Goal: Communication & Community: Share content

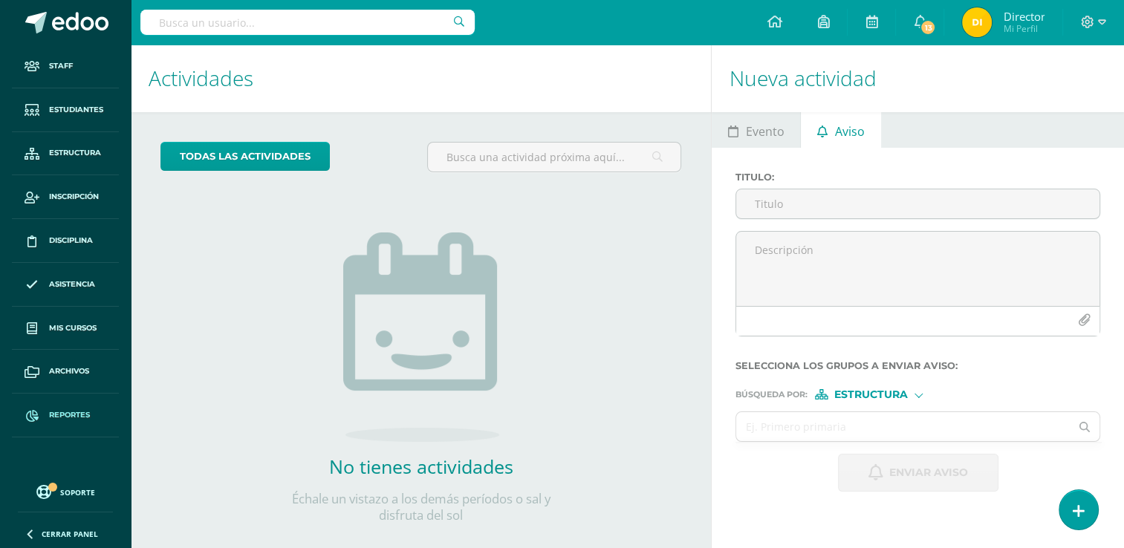
click at [59, 406] on link "Reportes" at bounding box center [65, 416] width 107 height 44
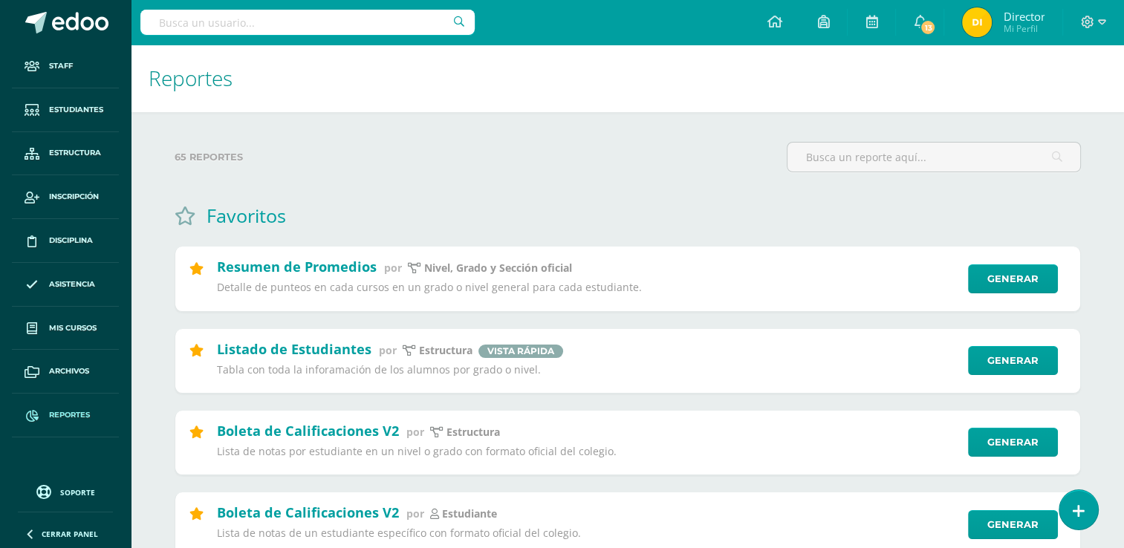
click at [1074, 22] on div at bounding box center [1093, 22] width 61 height 45
click at [1088, 22] on icon at bounding box center [1087, 22] width 13 height 13
click at [762, 22] on link at bounding box center [774, 22] width 51 height 45
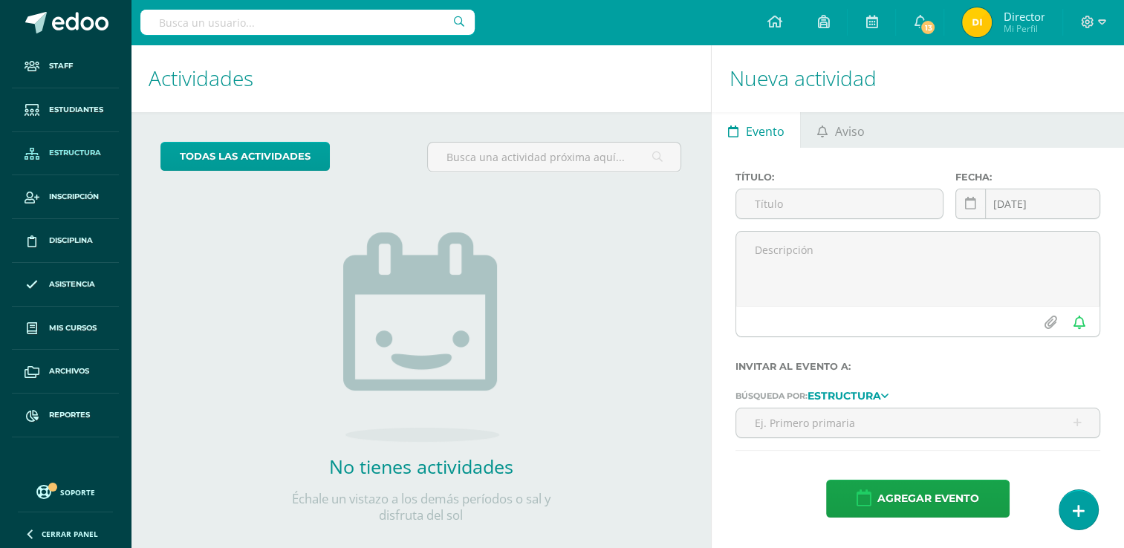
click at [79, 136] on link "Estructura" at bounding box center [65, 154] width 107 height 44
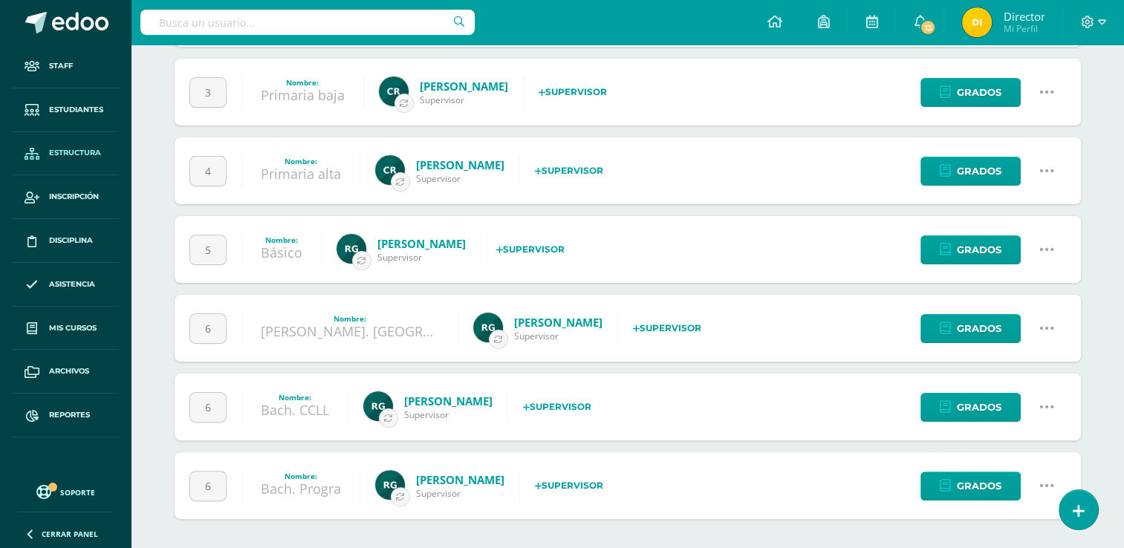
scroll to position [209, 0]
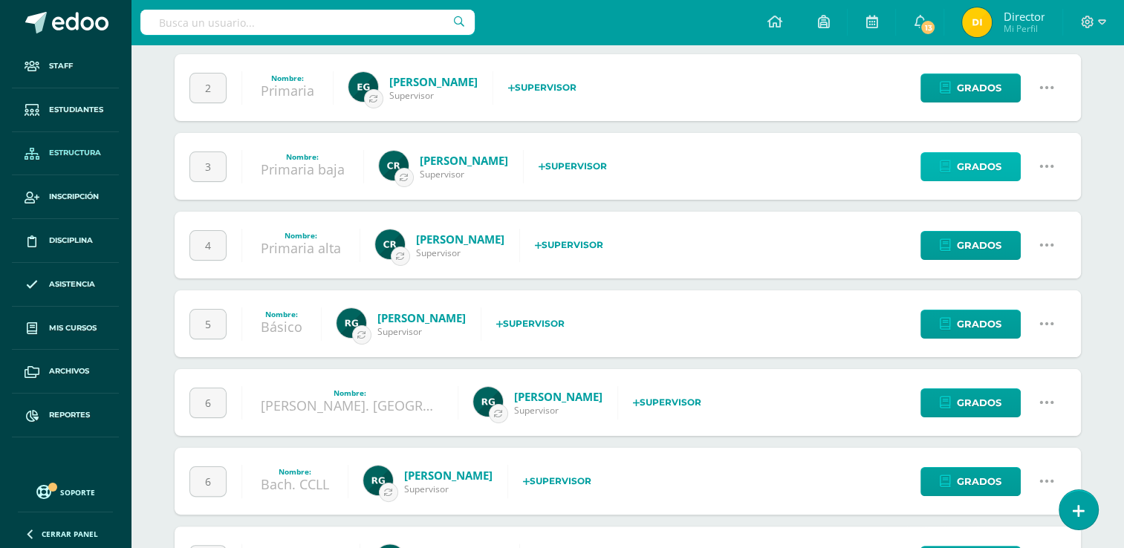
click at [1010, 163] on link "Grados" at bounding box center [970, 166] width 100 height 29
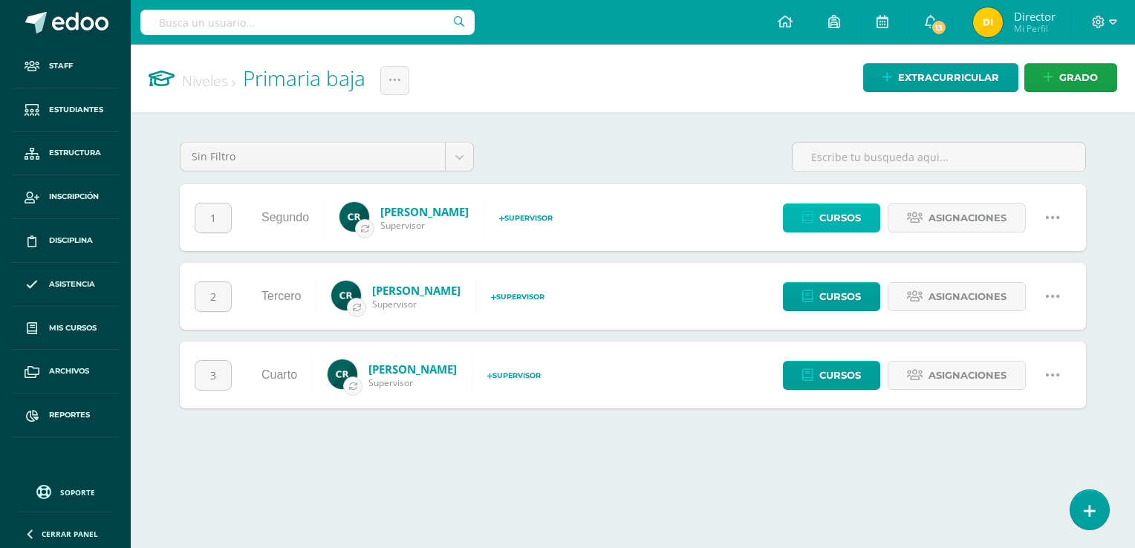
click at [860, 217] on span "Cursos" at bounding box center [840, 217] width 42 height 27
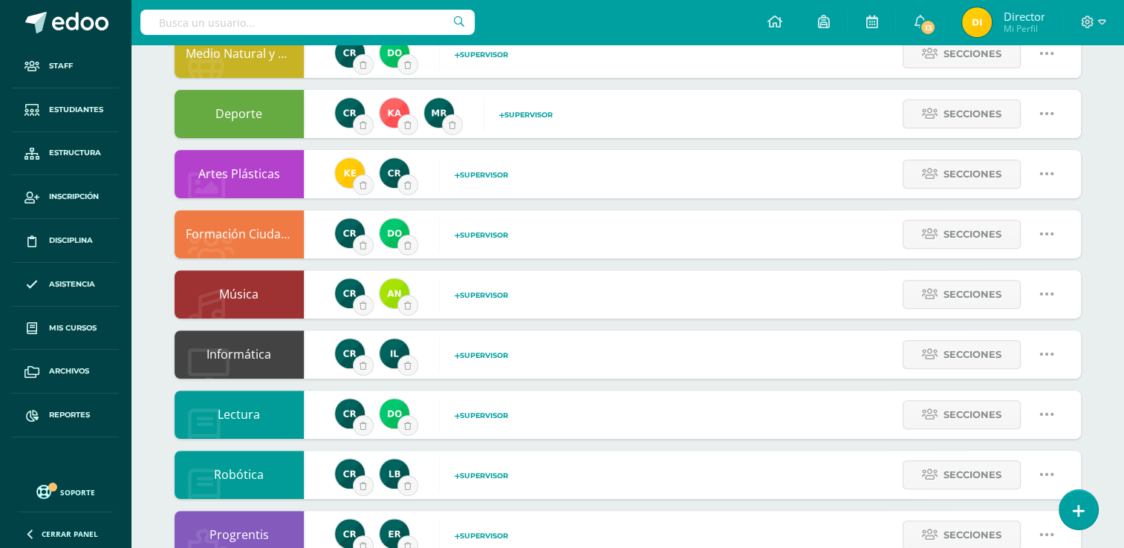
scroll to position [669, 0]
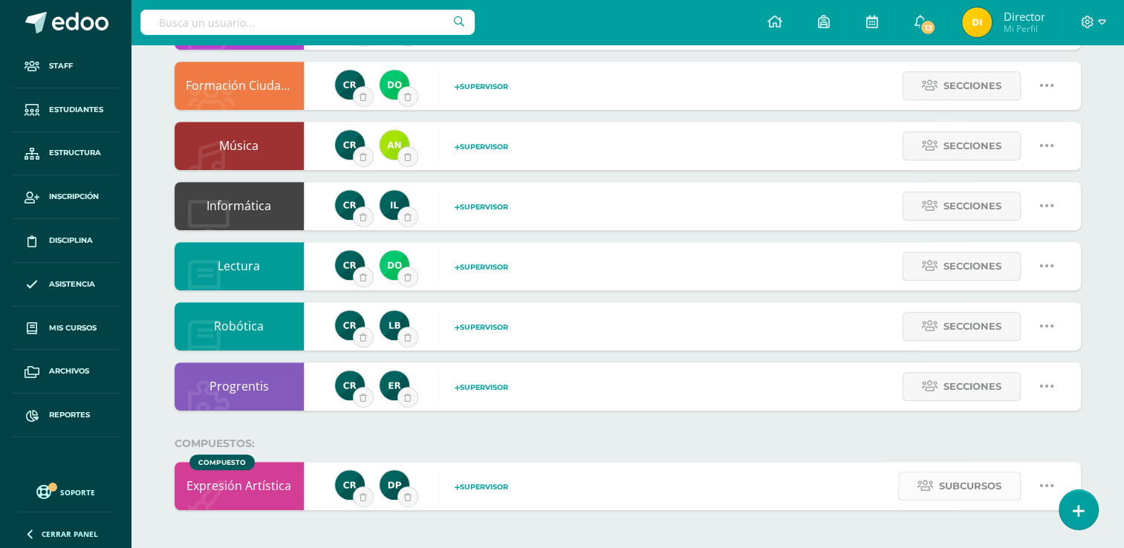
click at [949, 478] on span "Subcursos" at bounding box center [970, 485] width 62 height 27
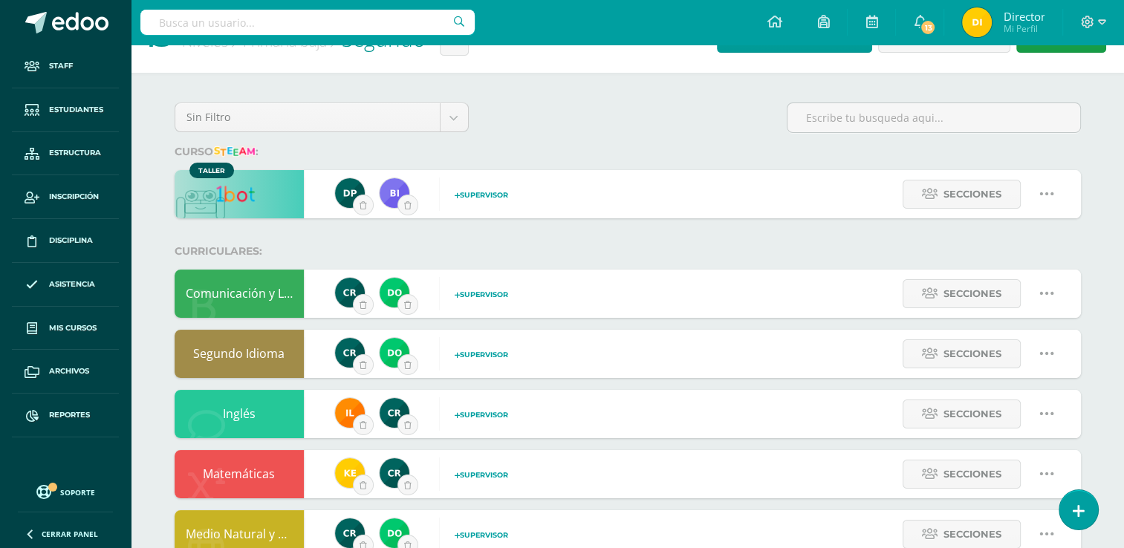
scroll to position [0, 0]
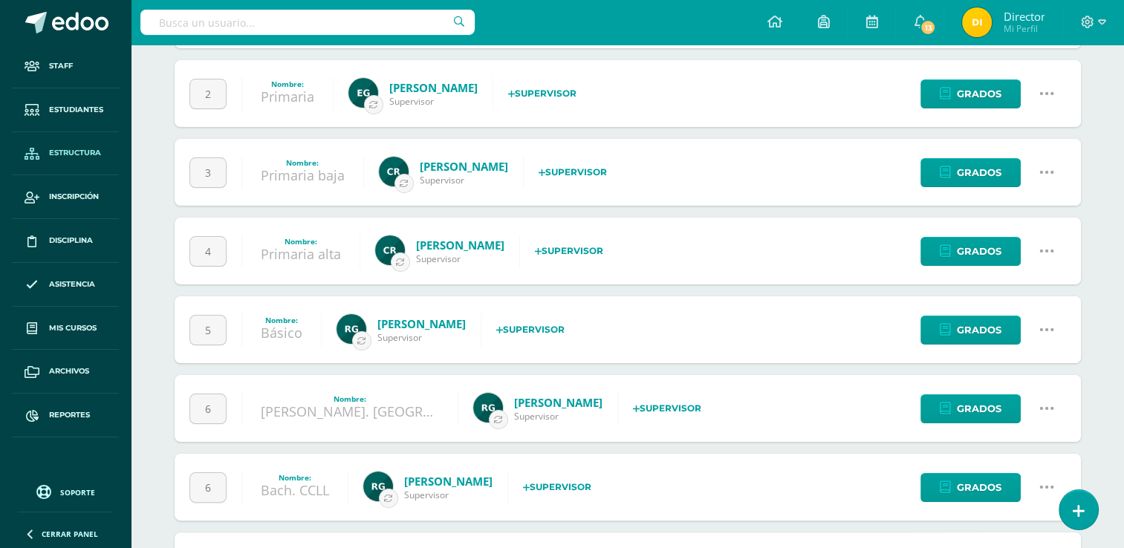
scroll to position [209, 0]
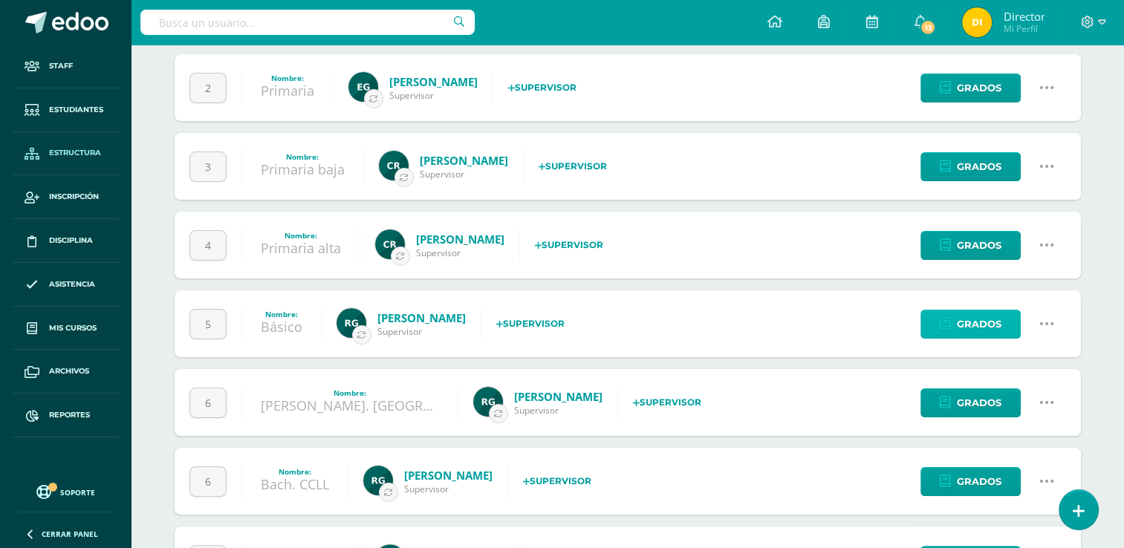
click at [979, 328] on span "Grados" at bounding box center [979, 324] width 45 height 27
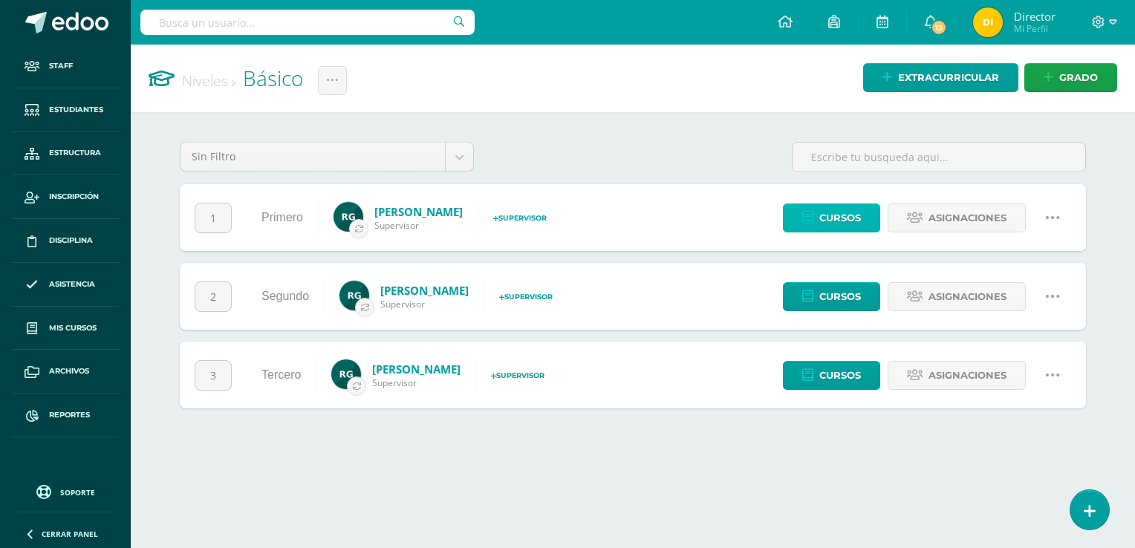
click at [850, 229] on span "Cursos" at bounding box center [840, 217] width 42 height 27
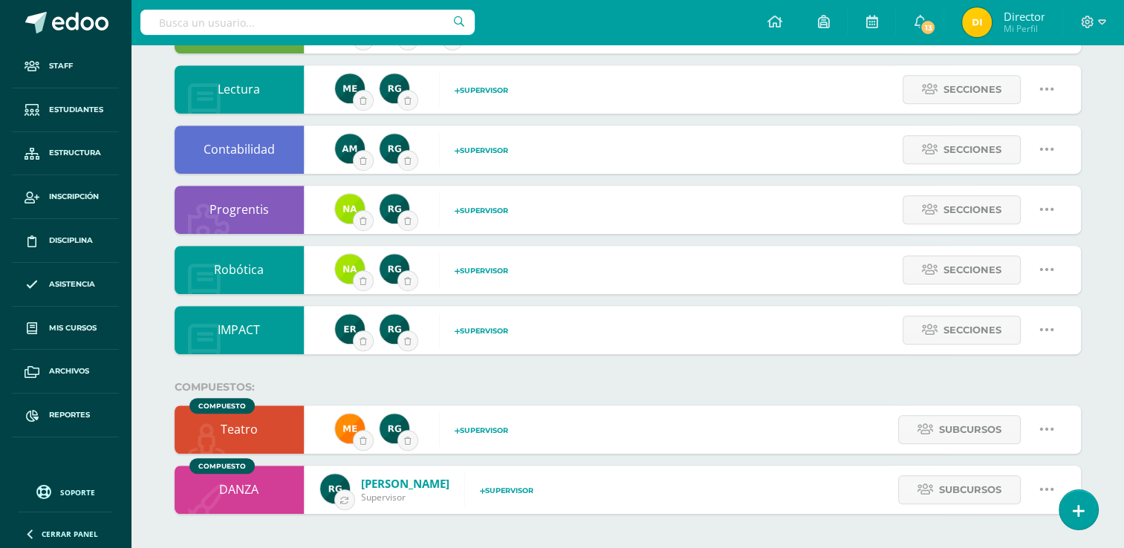
scroll to position [970, 0]
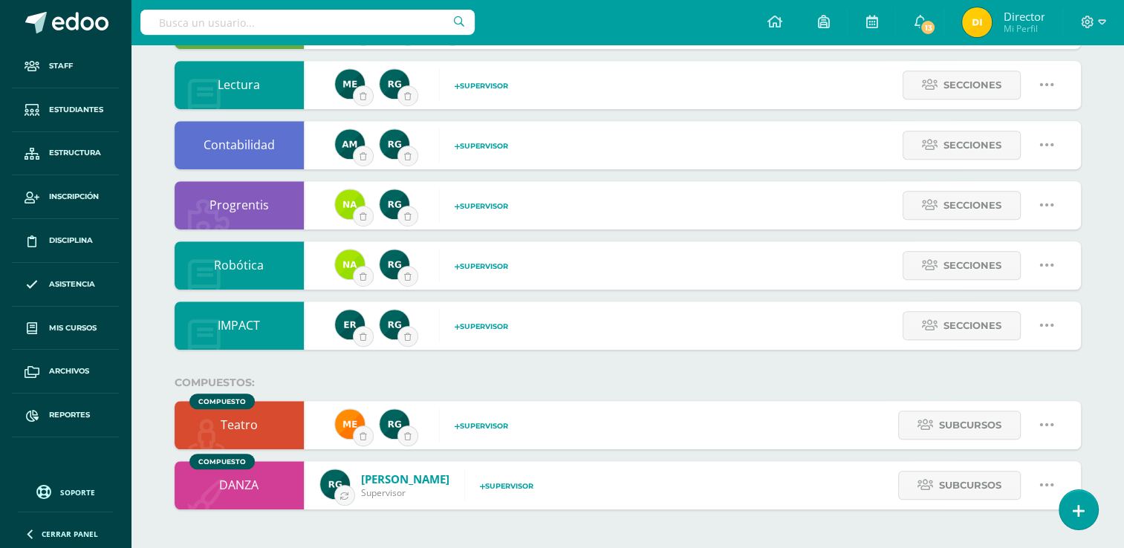
click at [1045, 426] on icon at bounding box center [1047, 425] width 16 height 16
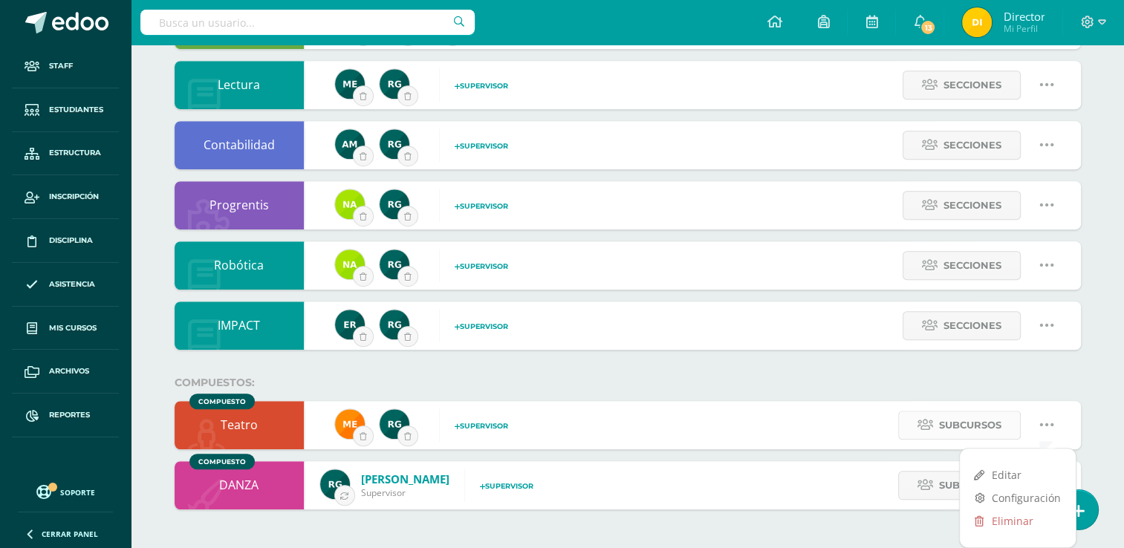
click at [984, 423] on span "Subcursos" at bounding box center [970, 425] width 62 height 27
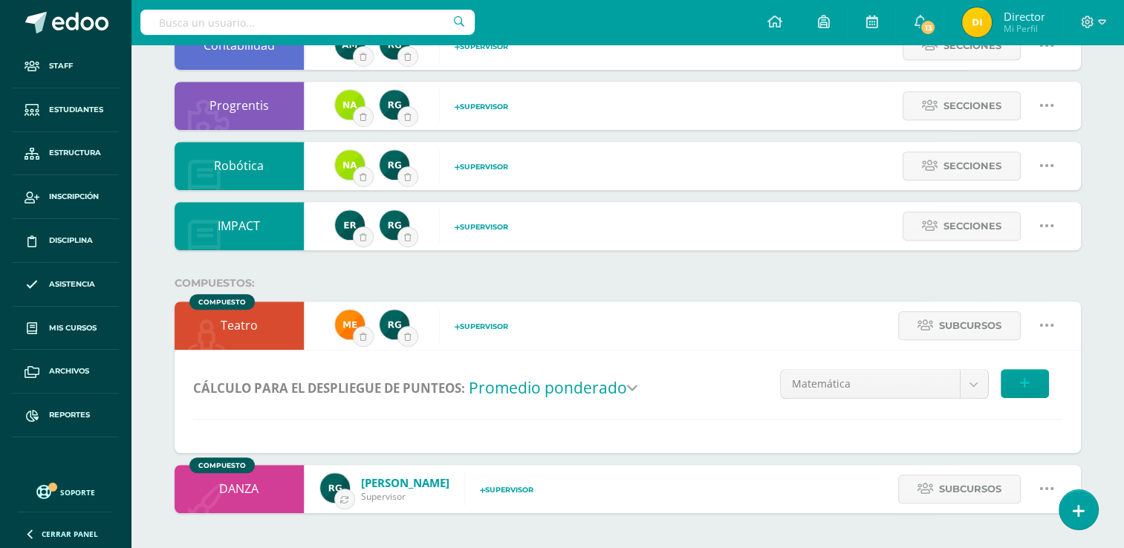
scroll to position [1073, 0]
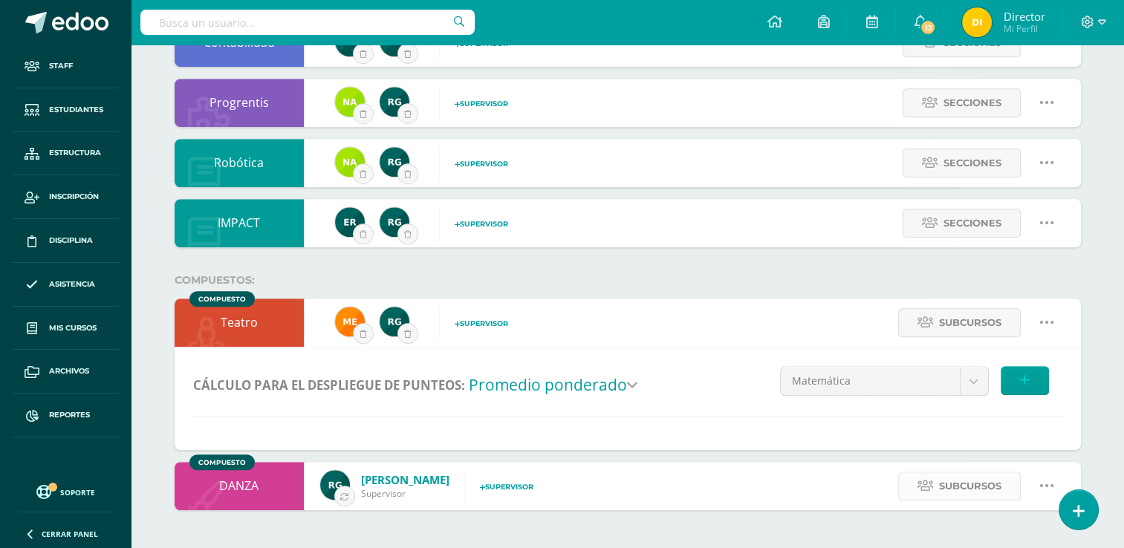
click at [940, 480] on span "Subcursos" at bounding box center [970, 485] width 62 height 27
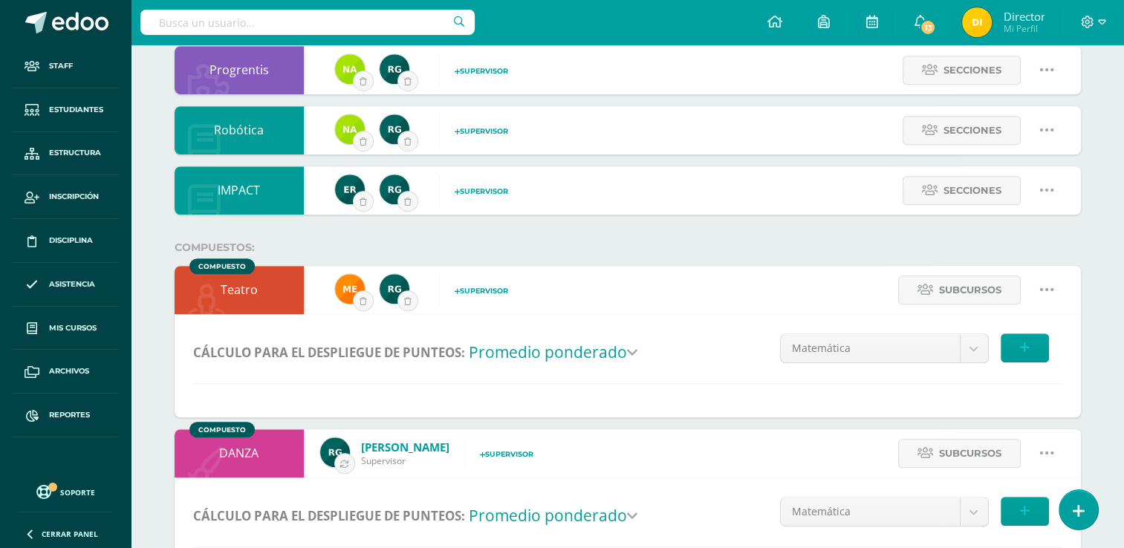
scroll to position [927, 0]
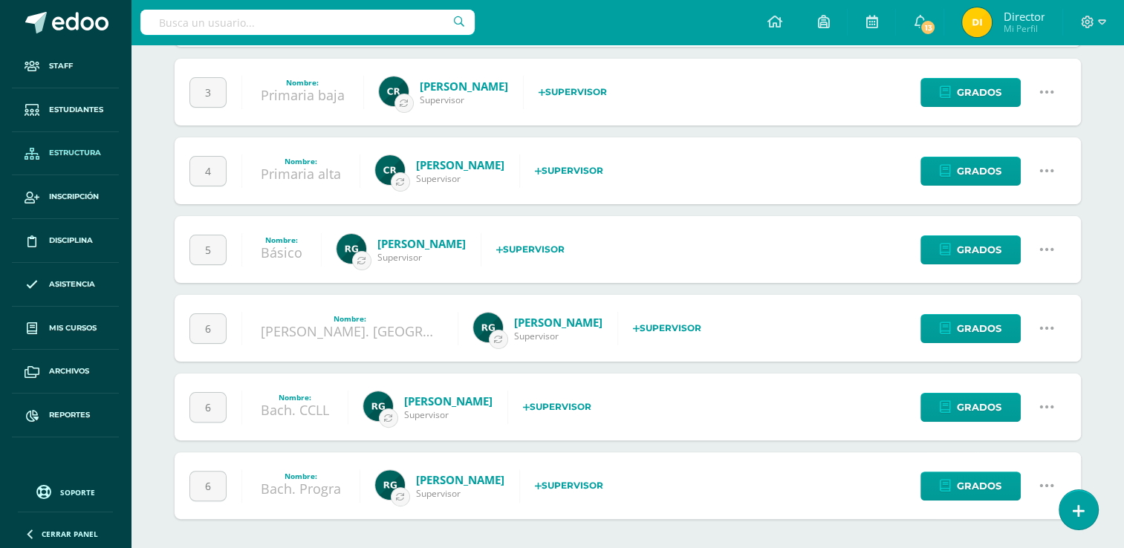
click at [1004, 421] on div "Grados Cambiar nombre Configuración Borrar nivel" at bounding box center [989, 407] width 183 height 67
click at [1003, 412] on link "Grados" at bounding box center [970, 407] width 100 height 29
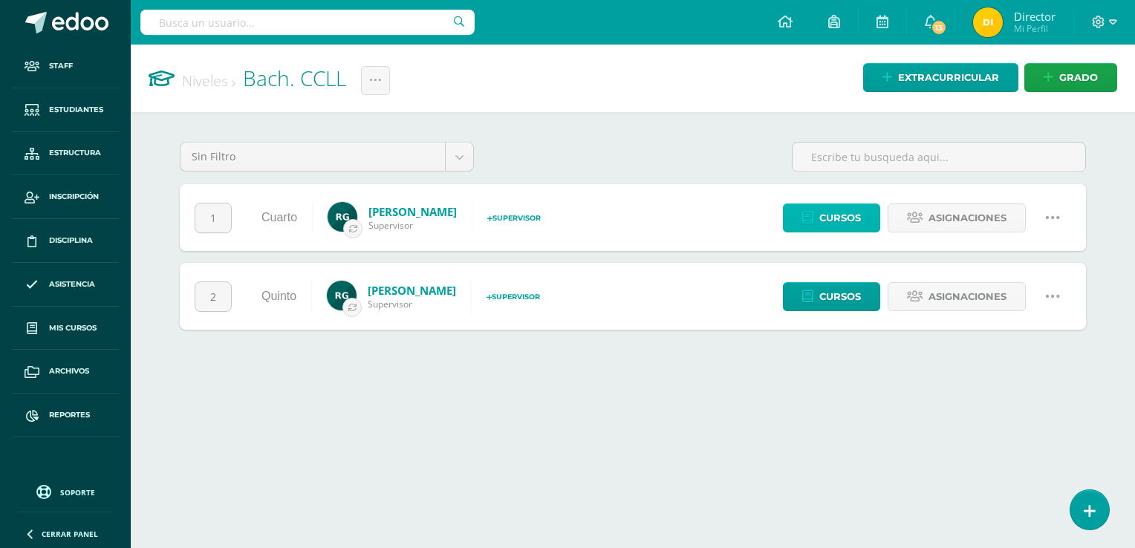
click at [834, 225] on span "Cursos" at bounding box center [840, 217] width 42 height 27
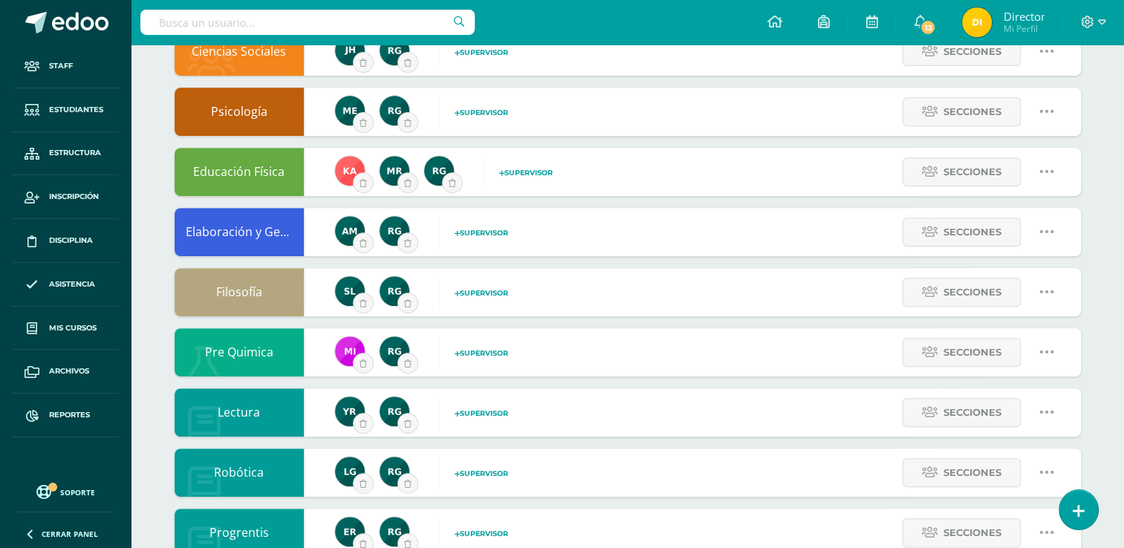
scroll to position [468, 0]
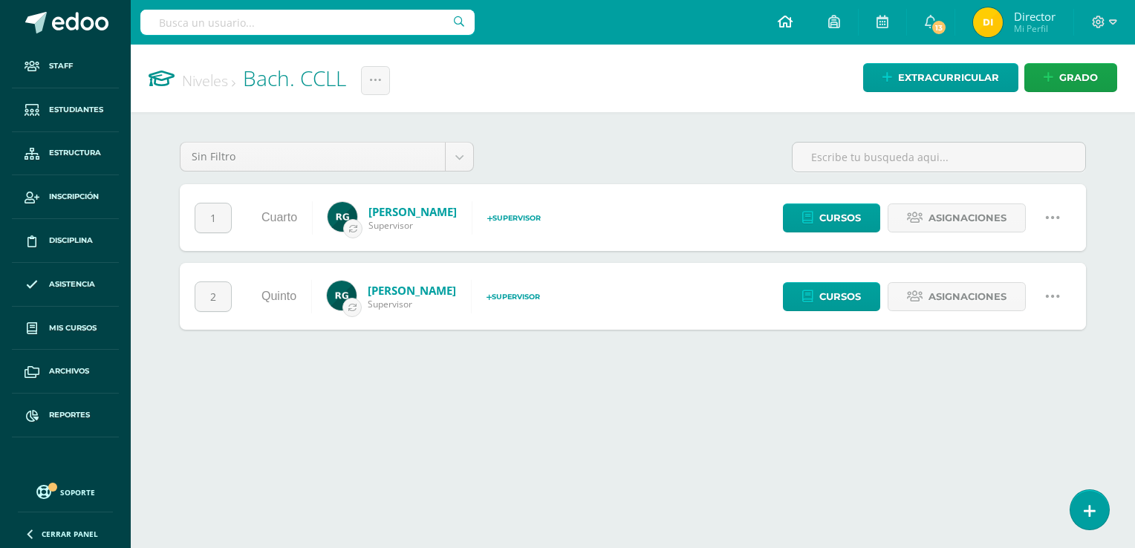
click at [787, 22] on icon at bounding box center [785, 21] width 15 height 13
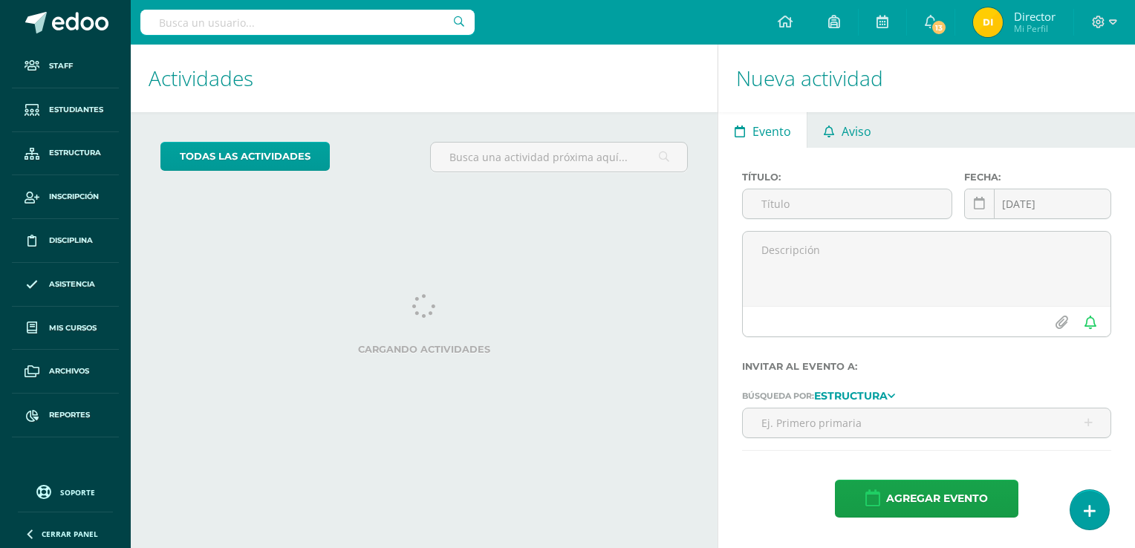
click at [856, 134] on span "Aviso" at bounding box center [857, 132] width 30 height 36
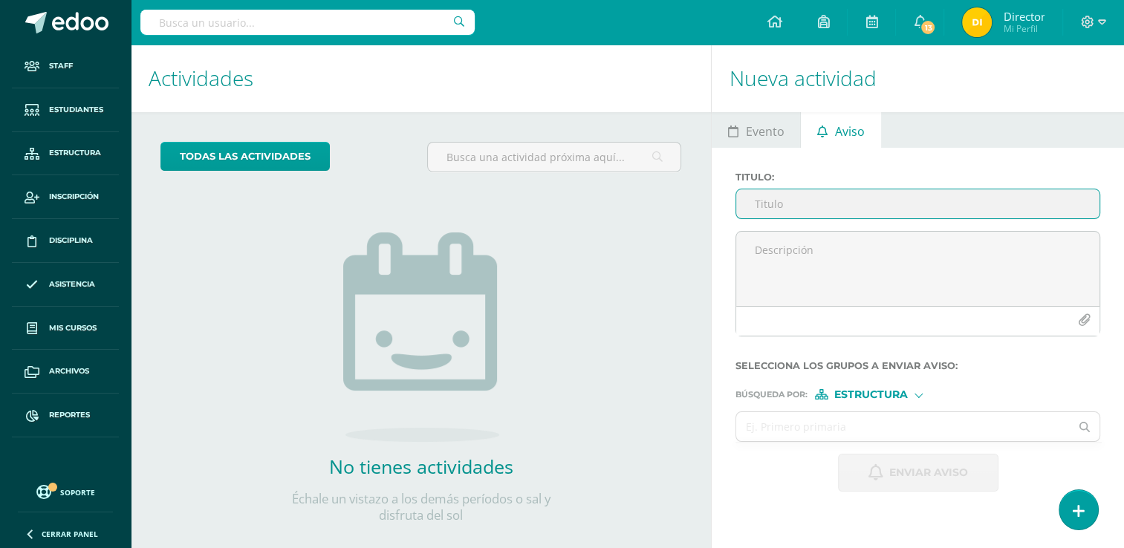
click at [825, 205] on input "Titulo :" at bounding box center [917, 203] width 363 height 29
paste input "Circular No.25-2025 - Ensayos."
click at [915, 202] on input "Circular No.25-2025 - Ensayos." at bounding box center [917, 203] width 363 height 29
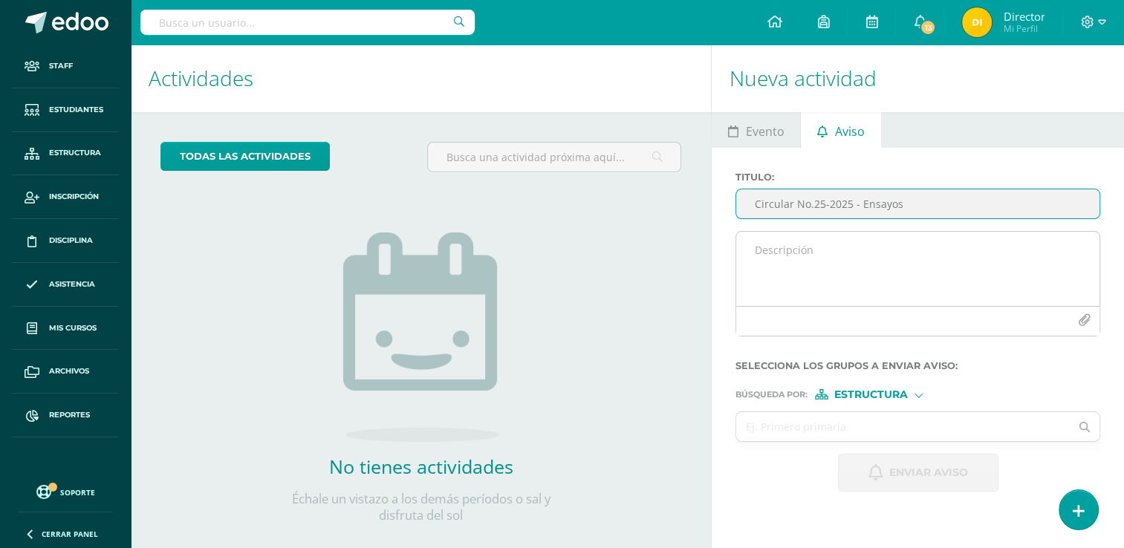
type input "Circular No.25-2025 - Ensayos"
click at [889, 270] on textarea at bounding box center [917, 269] width 363 height 74
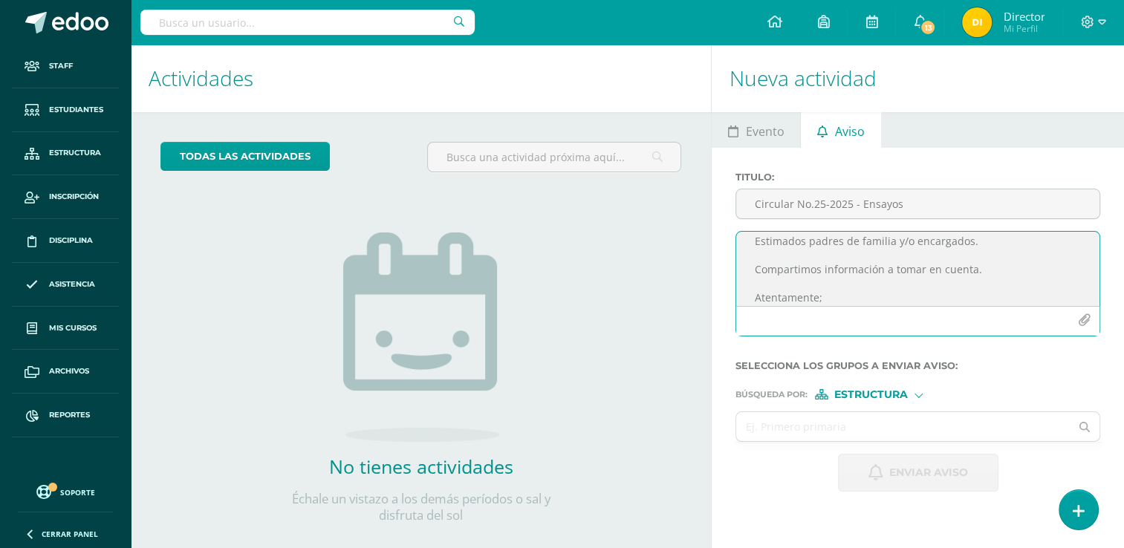
scroll to position [23, 0]
type textarea "Estimados padres de familia y/o encargados. Compartimos información a tomar en …"
click at [1085, 323] on icon "button" at bounding box center [1084, 320] width 13 height 13
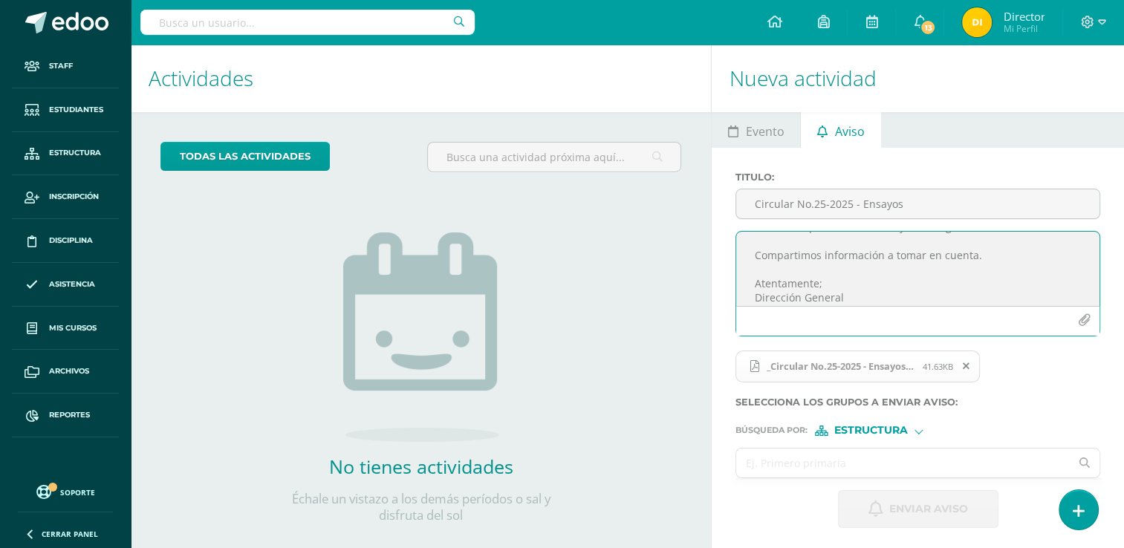
click at [841, 464] on input "text" at bounding box center [903, 463] width 334 height 29
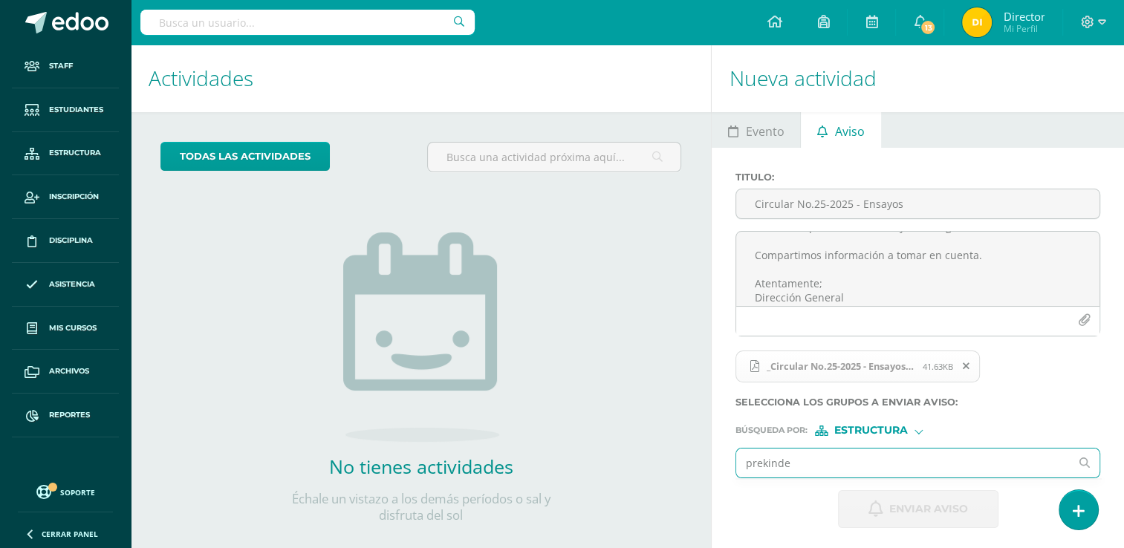
type input "prekinder"
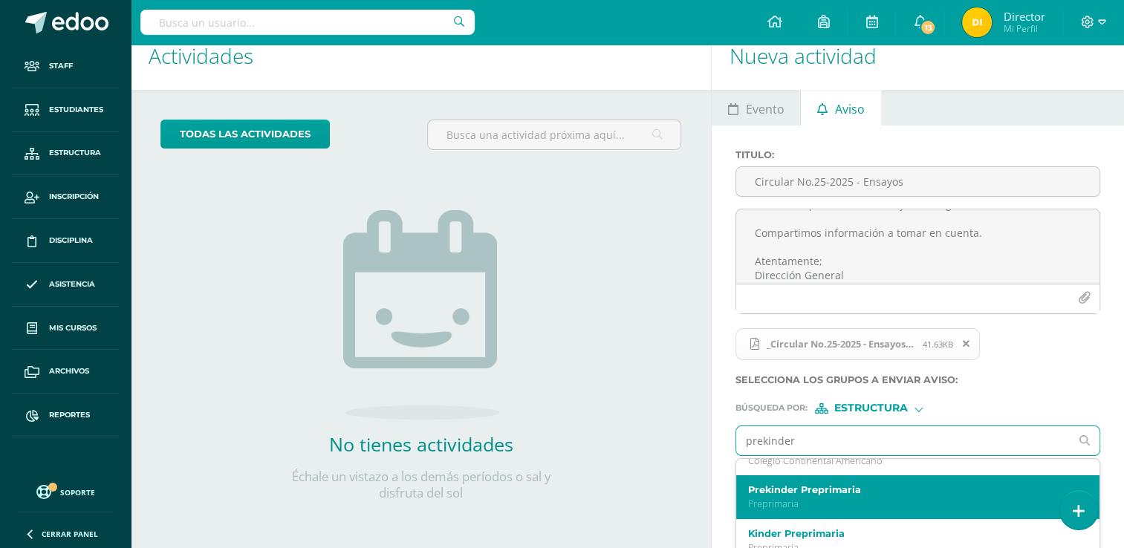
scroll to position [0, 0]
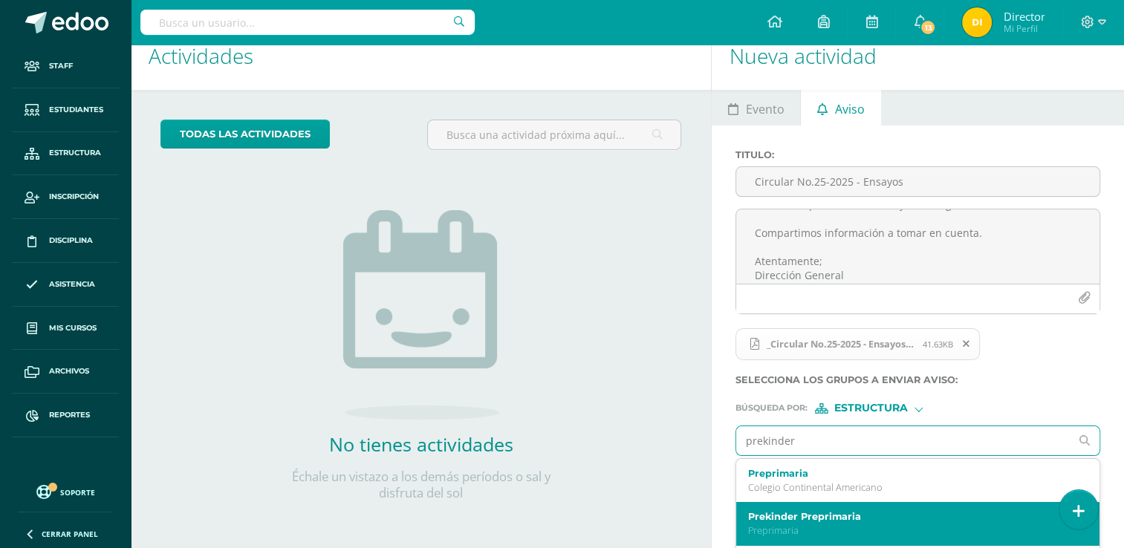
click at [797, 520] on label "Prekinder Preprimaria" at bounding box center [910, 516] width 325 height 11
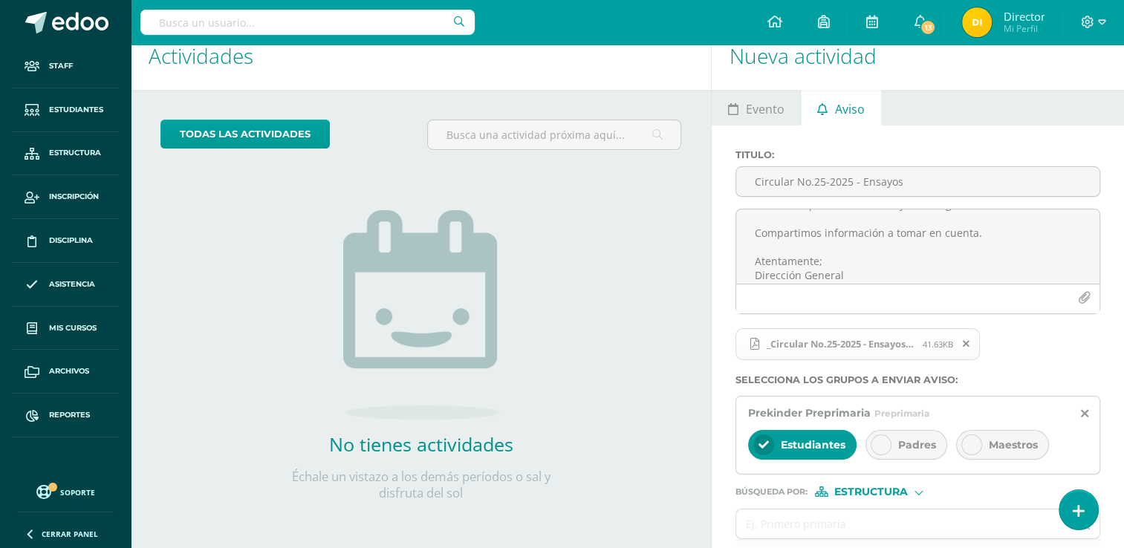
click at [892, 444] on div "Padres" at bounding box center [906, 445] width 82 height 30
click at [1016, 444] on span "Maestros" at bounding box center [1013, 444] width 49 height 13
click at [878, 518] on input "text" at bounding box center [903, 524] width 334 height 29
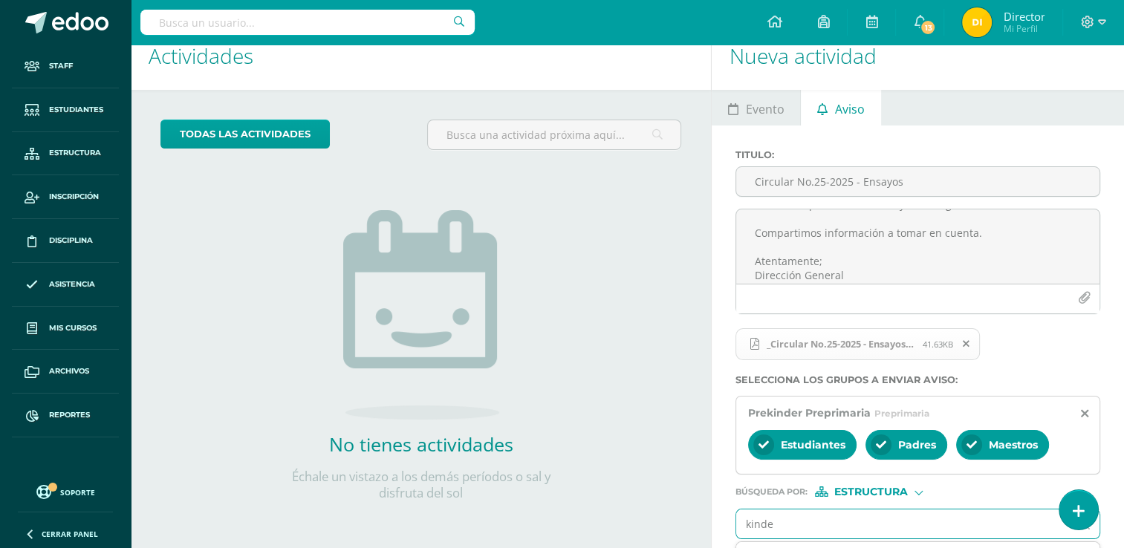
type input "kinder"
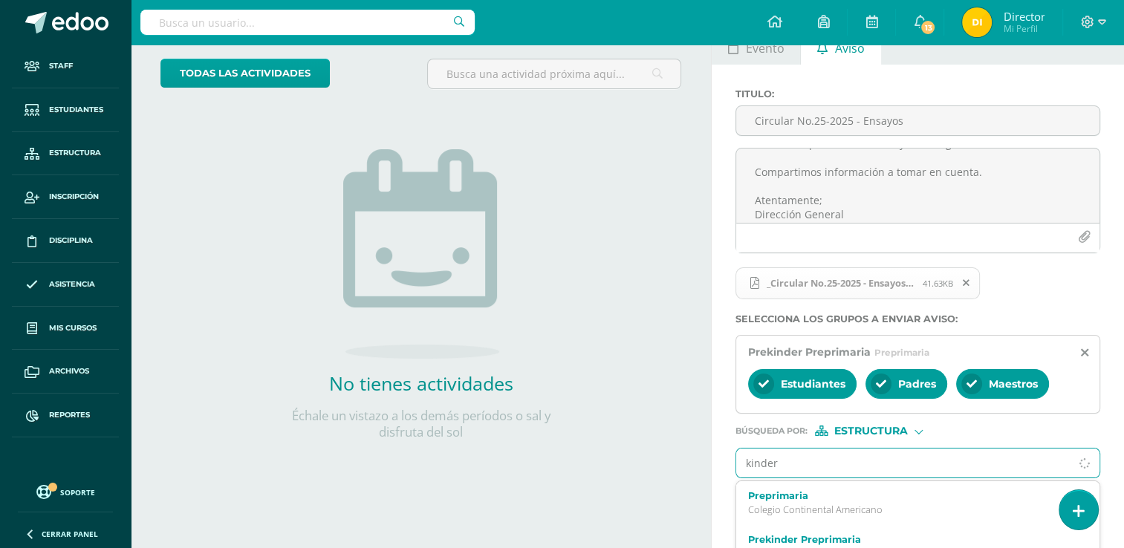
scroll to position [148, 0]
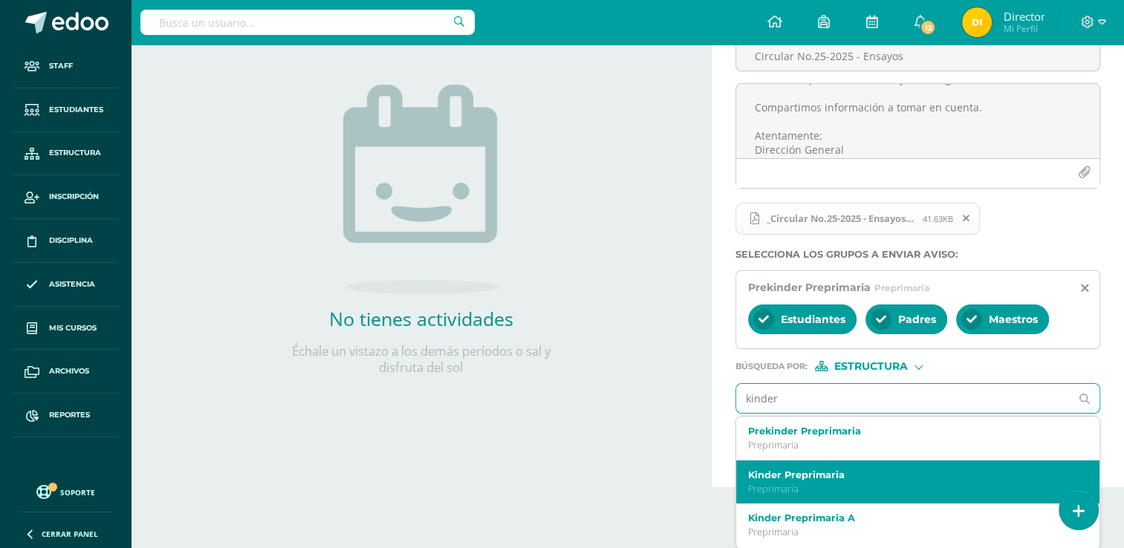
click at [894, 476] on label "Kinder Preprimaria" at bounding box center [910, 475] width 325 height 11
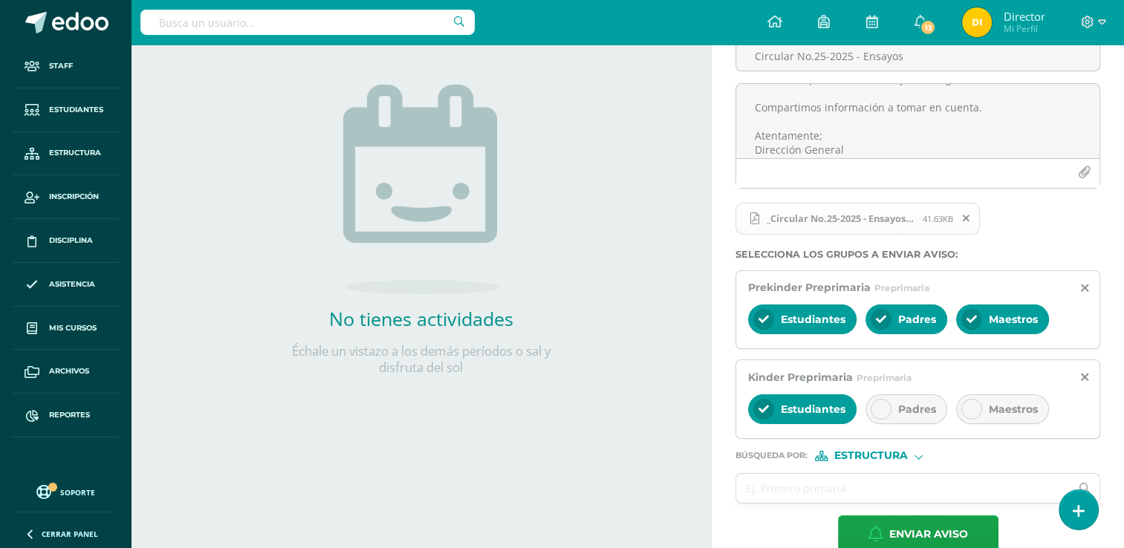
click at [914, 403] on span "Padres" at bounding box center [917, 409] width 38 height 13
click at [991, 403] on span "Maestros" at bounding box center [1013, 409] width 49 height 13
click at [919, 492] on input "text" at bounding box center [903, 488] width 334 height 29
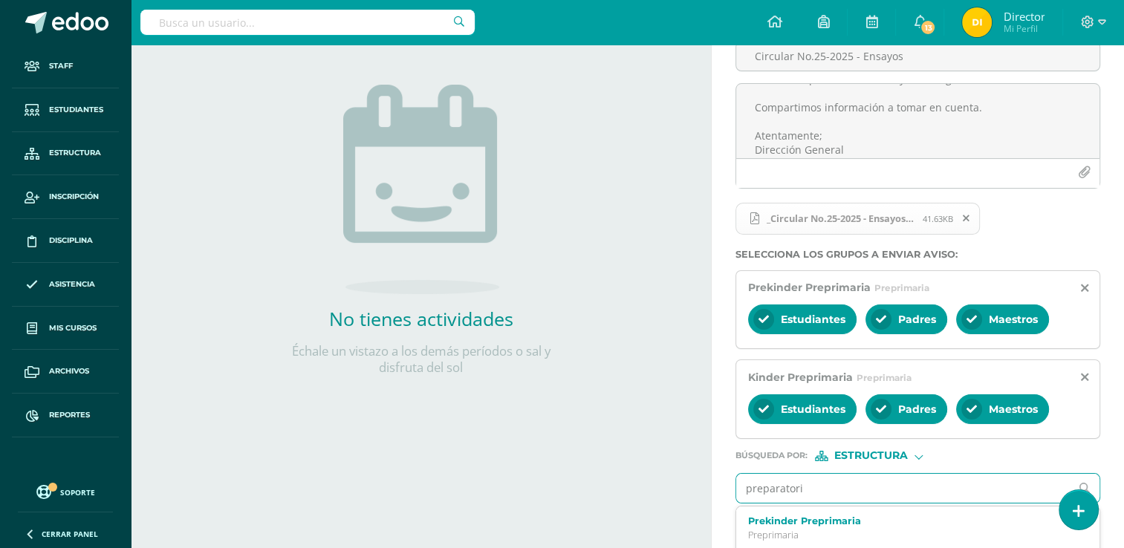
type input "preparatoria"
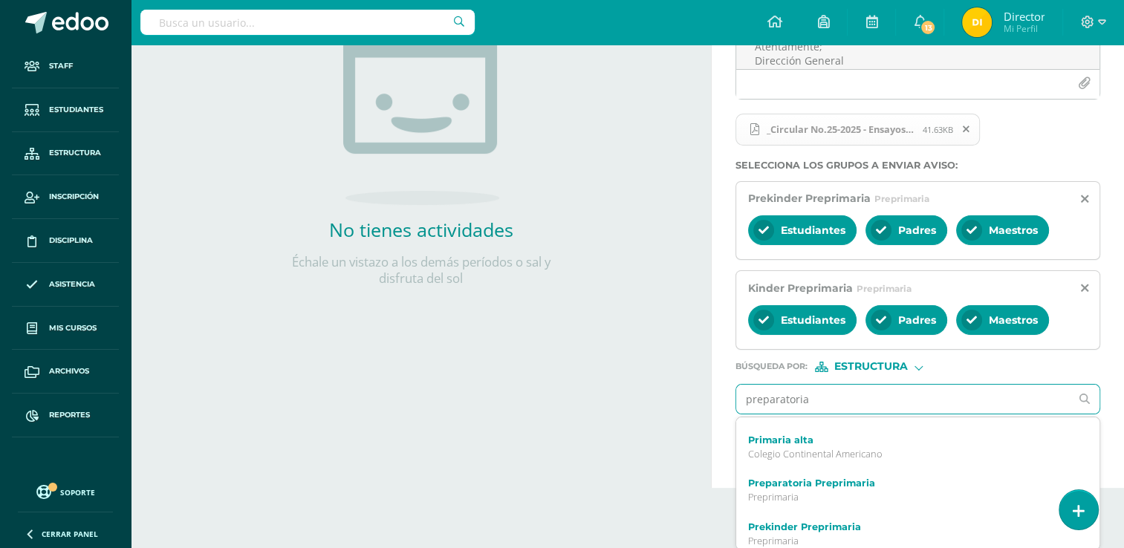
scroll to position [149, 0]
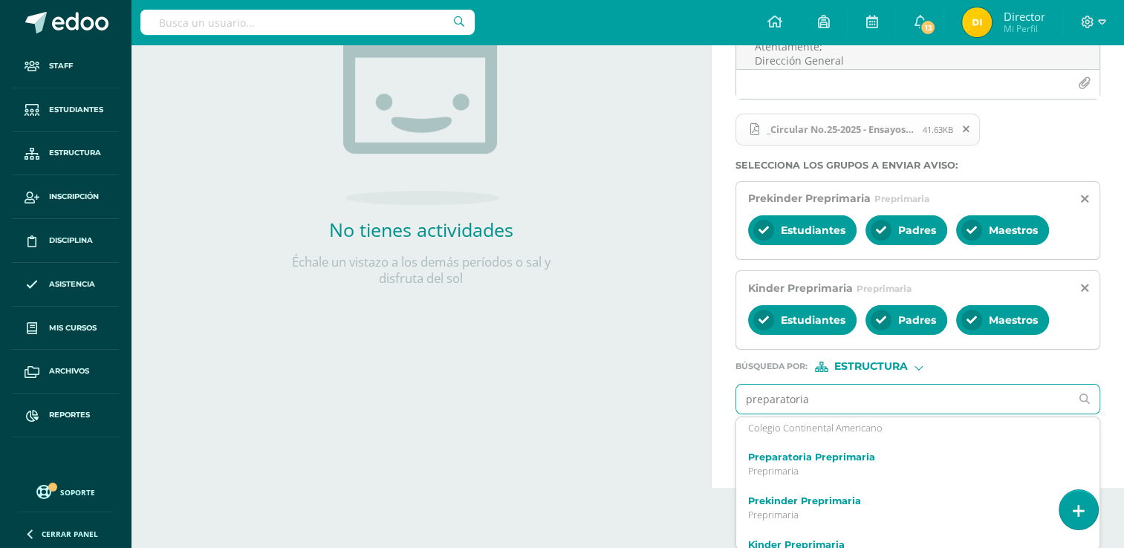
click at [838, 462] on div "Preparatoria Preprimaria Preprimaria" at bounding box center [910, 465] width 325 height 26
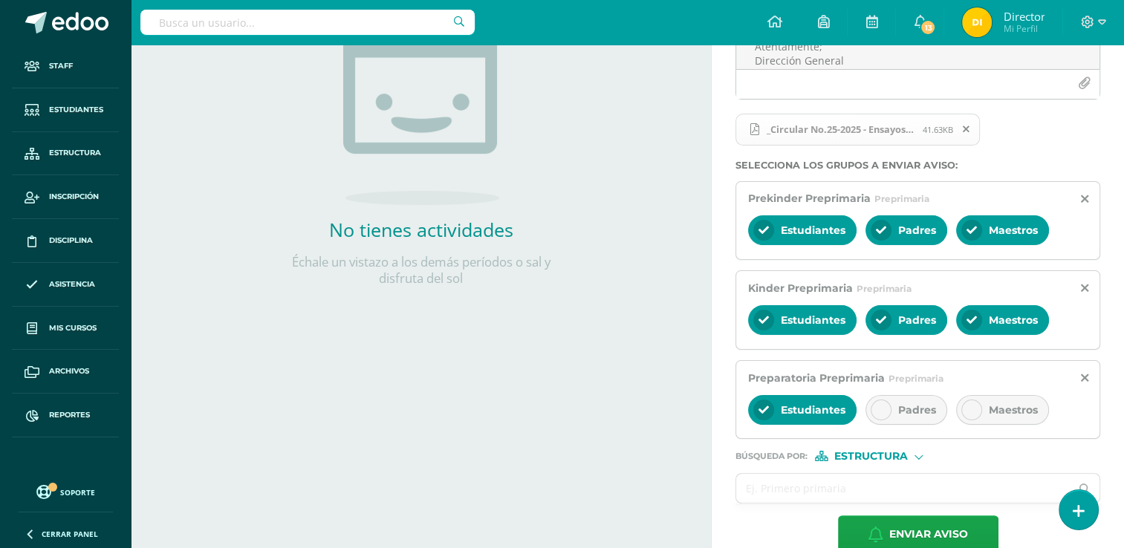
click at [912, 406] on span "Padres" at bounding box center [917, 409] width 38 height 13
click at [993, 399] on div "Maestros" at bounding box center [1002, 410] width 93 height 30
click at [871, 494] on input "text" at bounding box center [903, 488] width 334 height 29
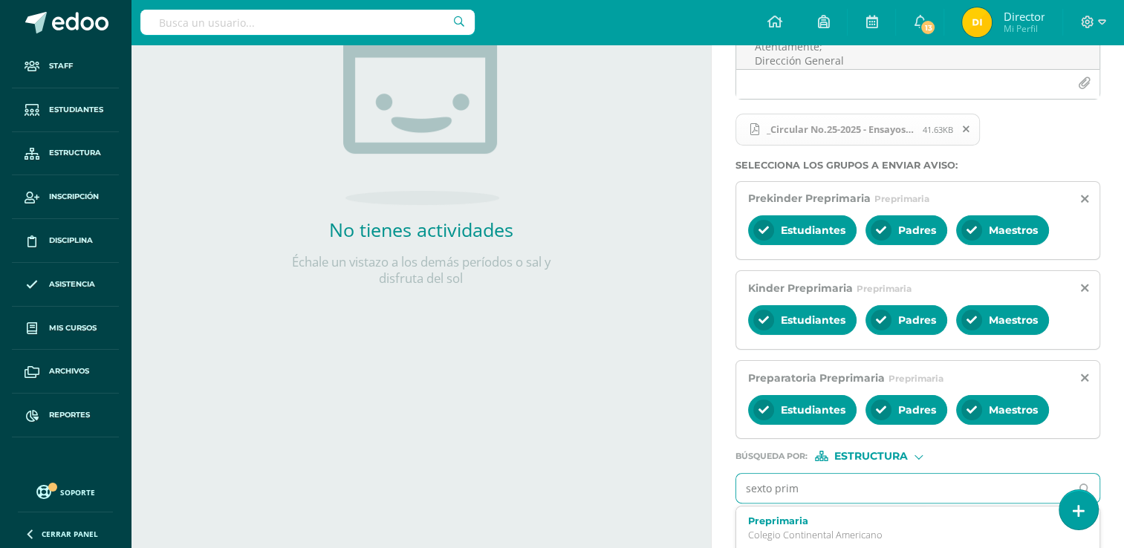
type input "sexto prima"
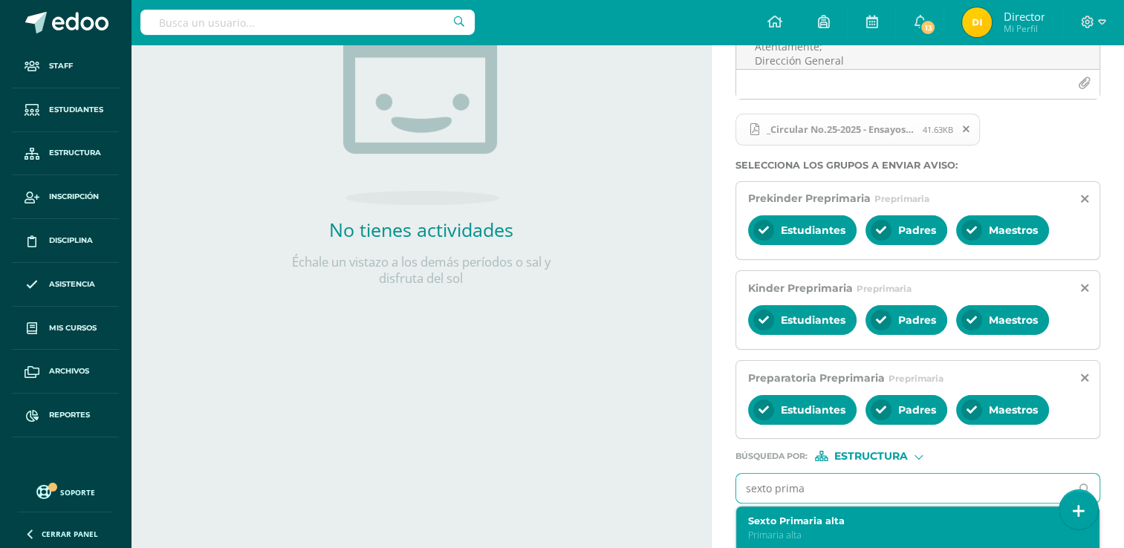
click at [857, 524] on label "Sexto Primaria alta" at bounding box center [910, 521] width 325 height 11
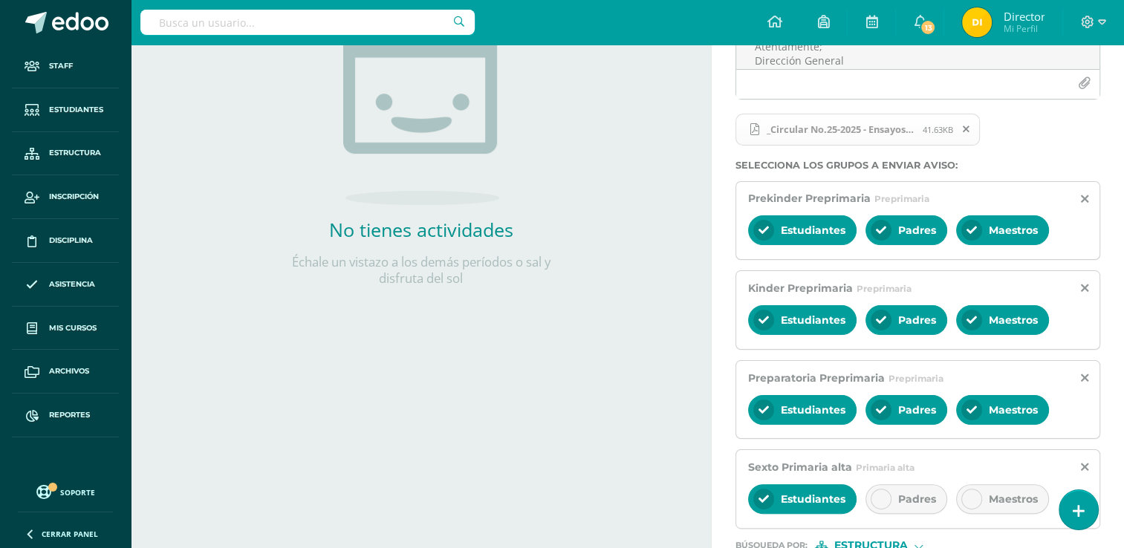
click at [902, 493] on span "Padres" at bounding box center [917, 499] width 38 height 13
click at [972, 485] on div "Maestros" at bounding box center [1002, 499] width 93 height 30
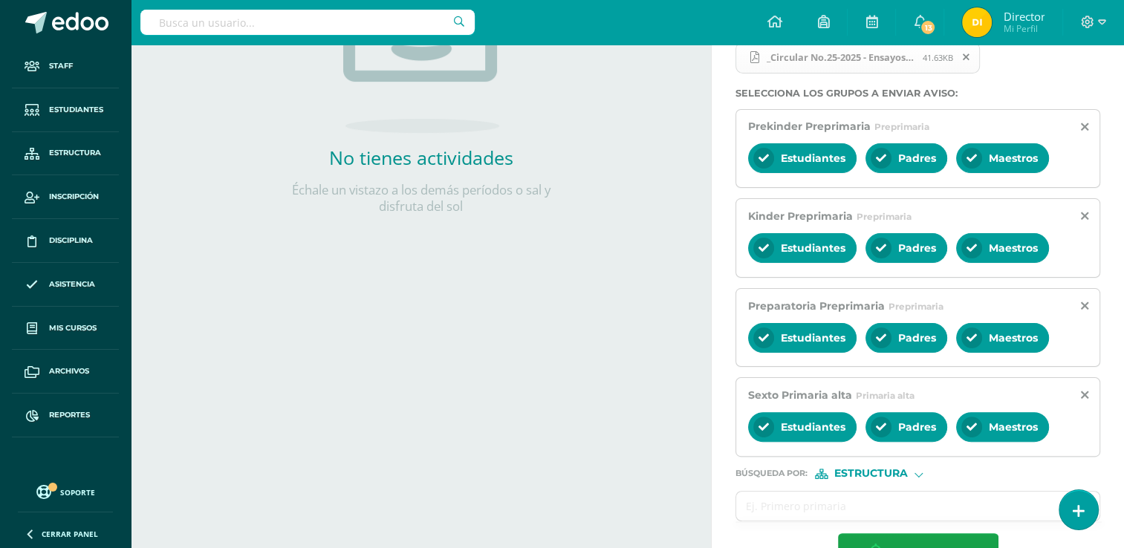
scroll to position [353, 0]
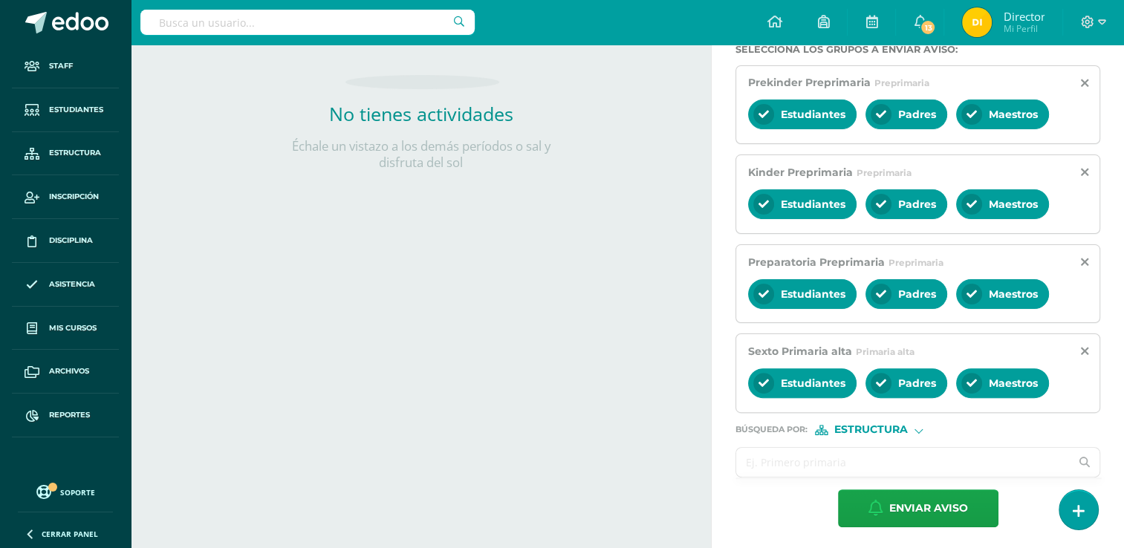
click at [831, 447] on div at bounding box center [917, 462] width 365 height 30
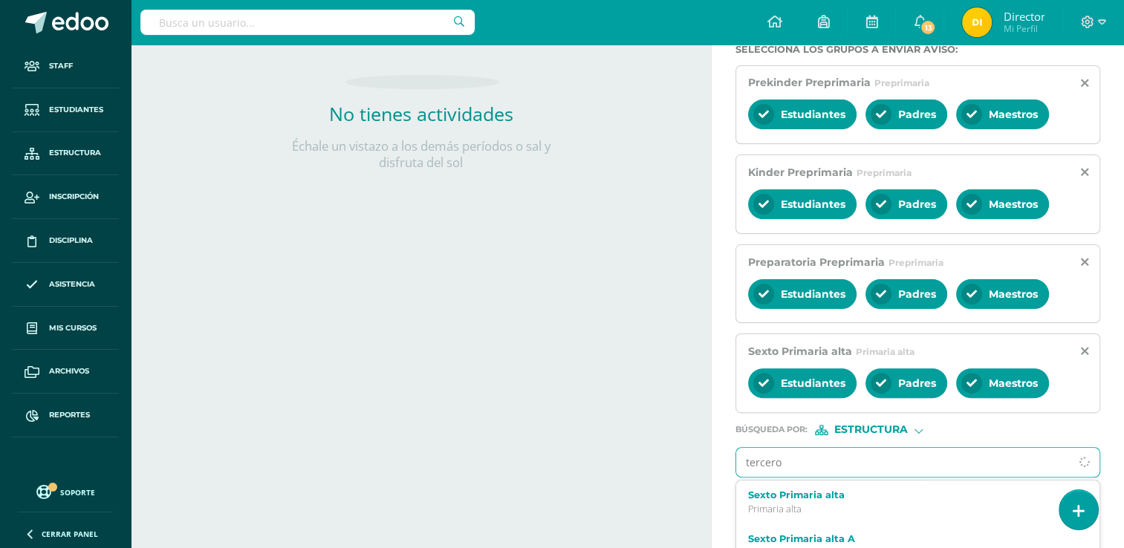
type input "tercero b"
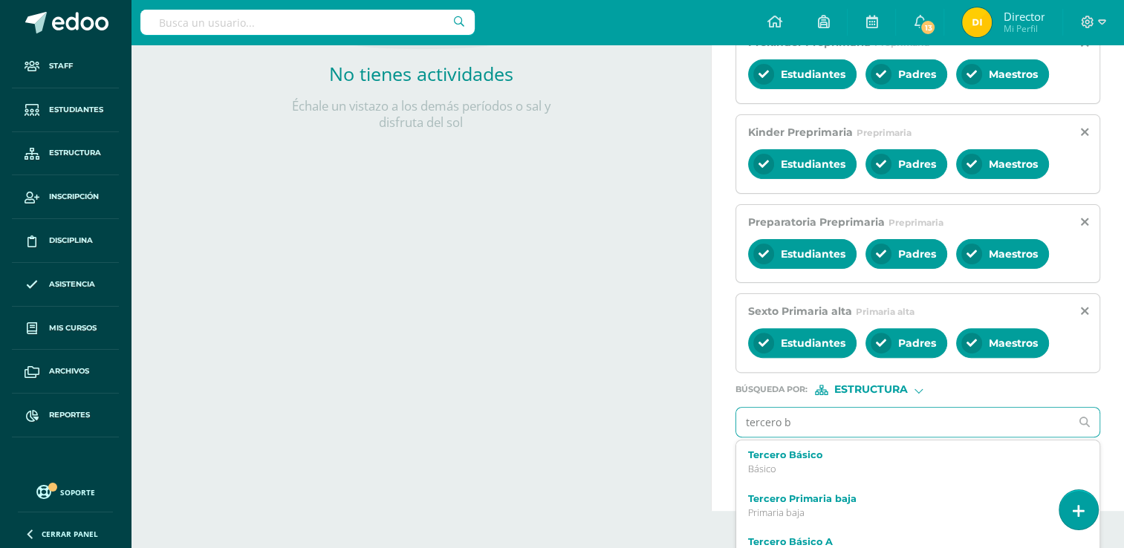
scroll to position [415, 0]
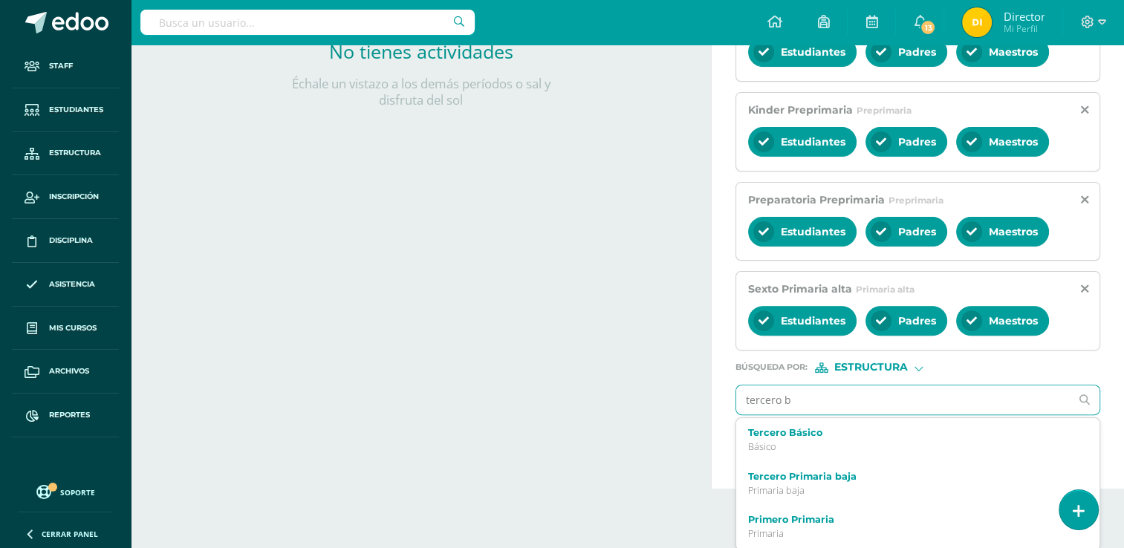
click at [814, 444] on p "Básico" at bounding box center [910, 447] width 325 height 13
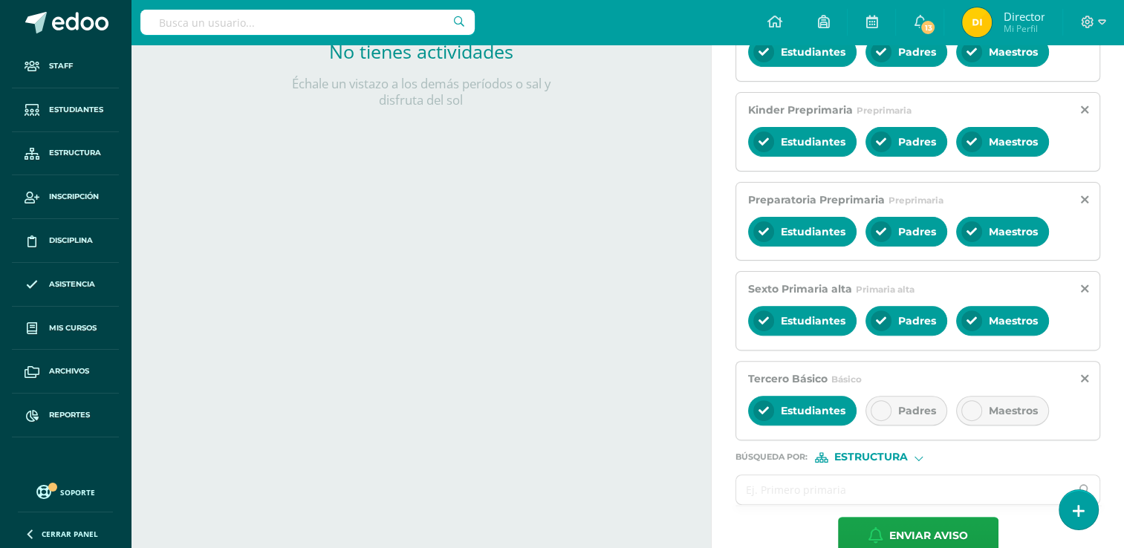
drag, startPoint x: 920, startPoint y: 407, endPoint x: 938, endPoint y: 403, distance: 18.2
click at [920, 406] on span "Padres" at bounding box center [917, 410] width 38 height 13
click at [998, 404] on span "Maestros" at bounding box center [1013, 410] width 49 height 13
click at [752, 481] on input "text" at bounding box center [903, 489] width 334 height 29
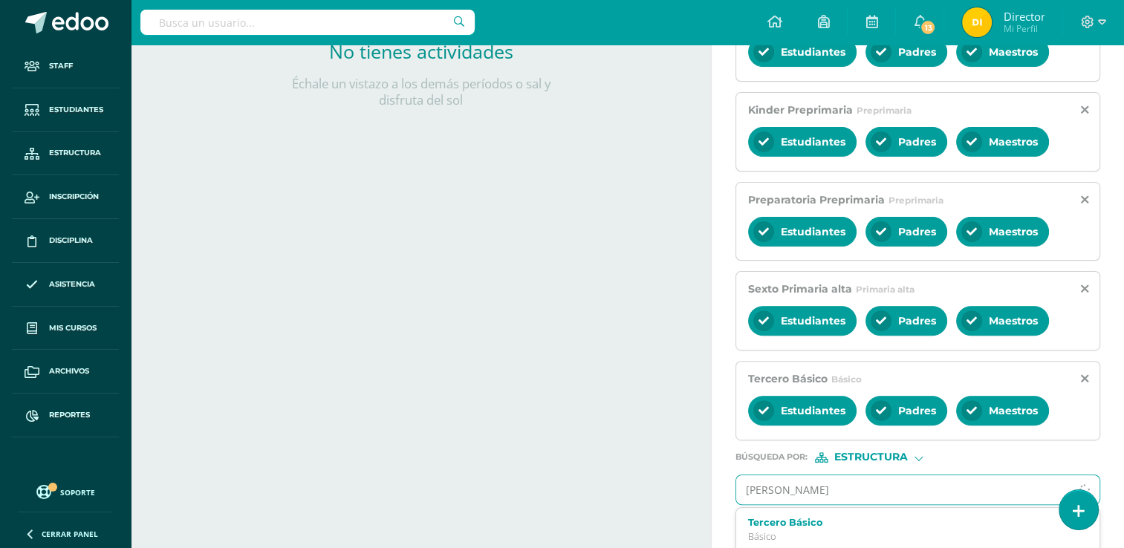
type input "quinto"
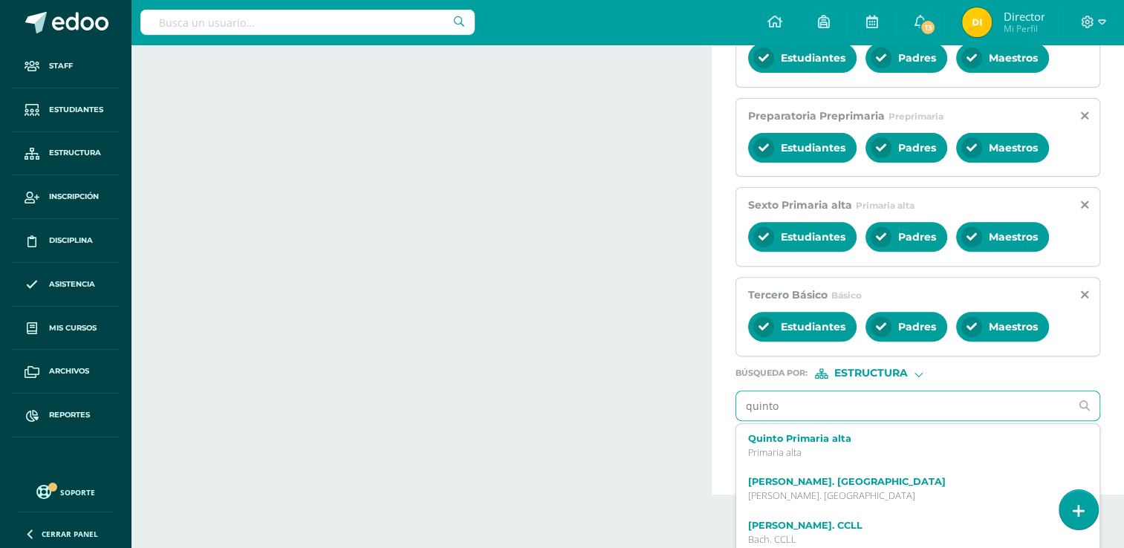
scroll to position [504, 0]
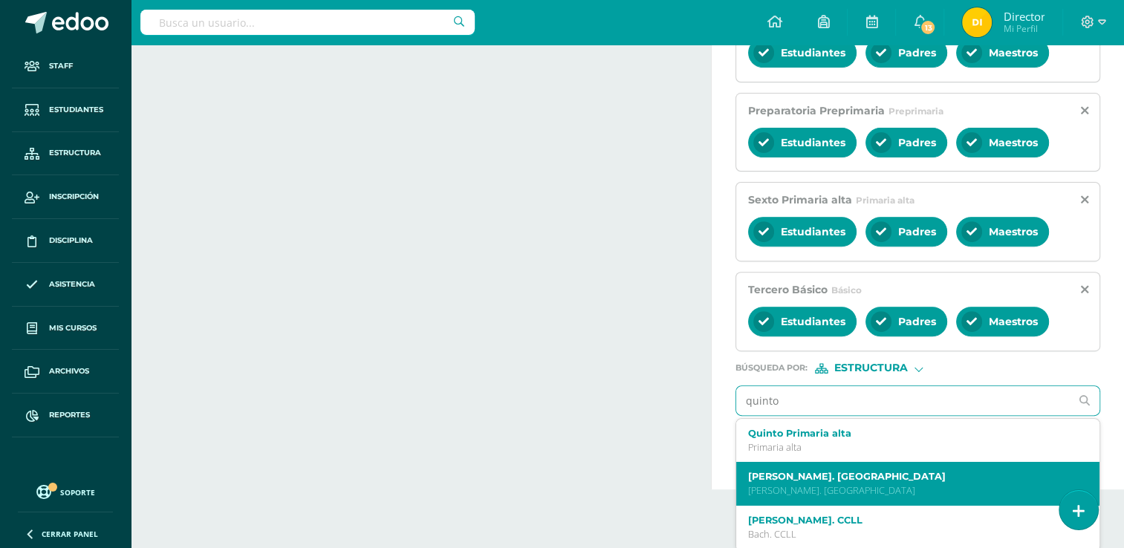
click at [799, 471] on label "[PERSON_NAME]. [GEOGRAPHIC_DATA]" at bounding box center [910, 476] width 325 height 11
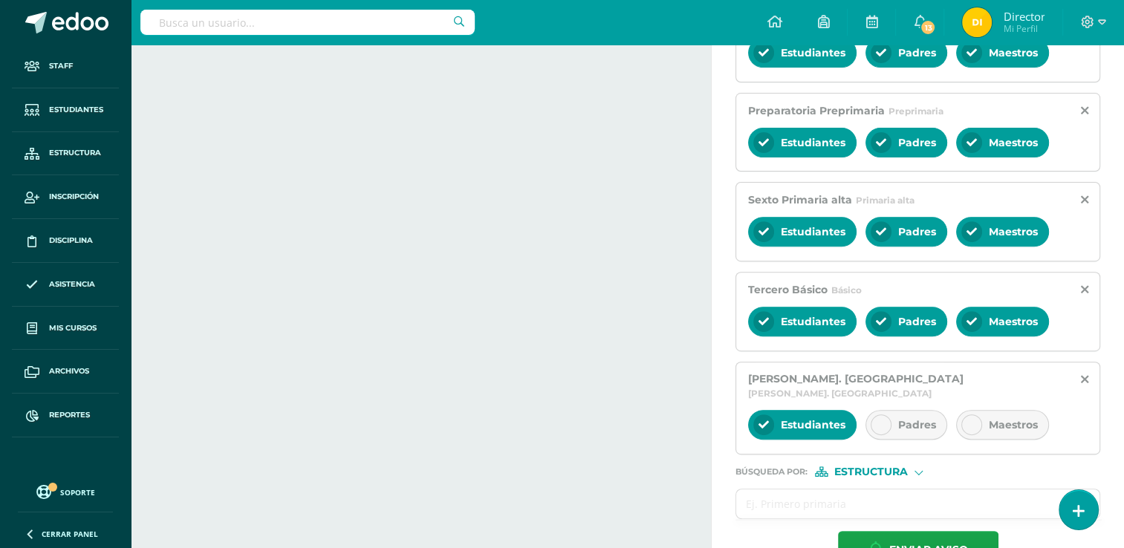
click at [882, 420] on icon at bounding box center [881, 425] width 10 height 10
click at [969, 415] on div at bounding box center [971, 425] width 21 height 21
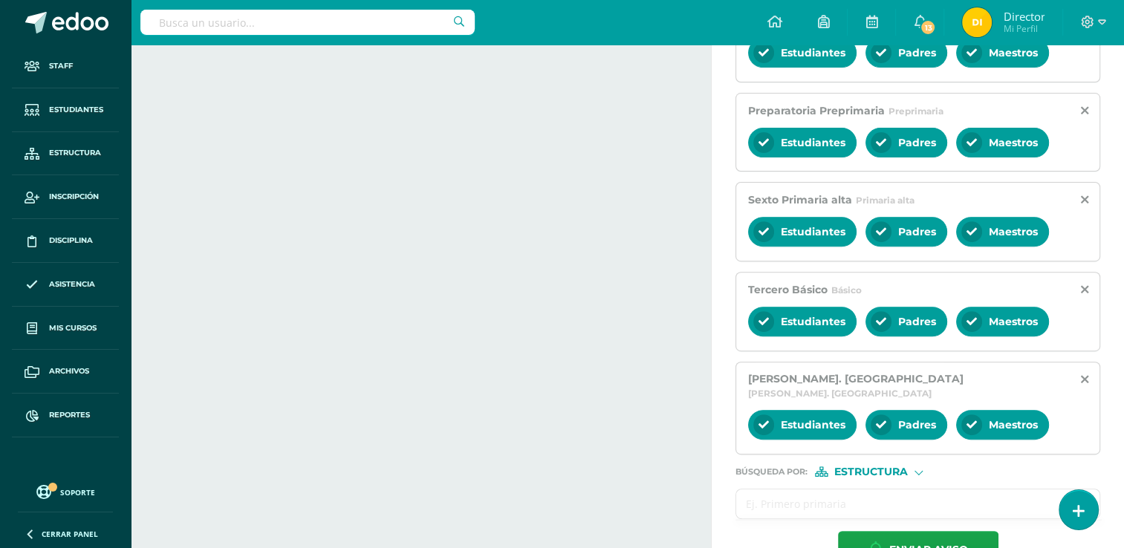
click at [838, 490] on input "text" at bounding box center [903, 504] width 334 height 29
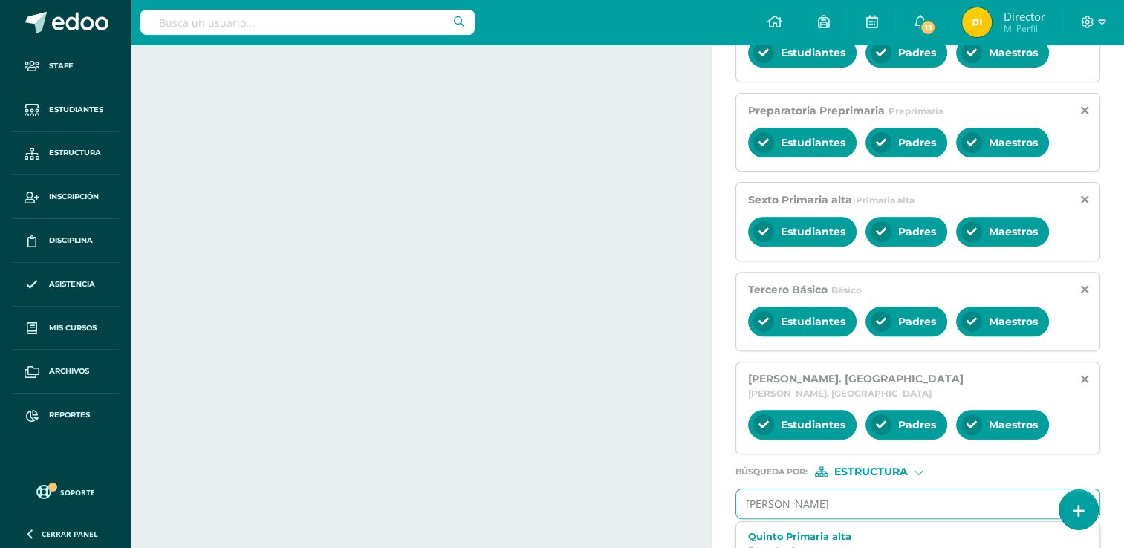
type input "quinto"
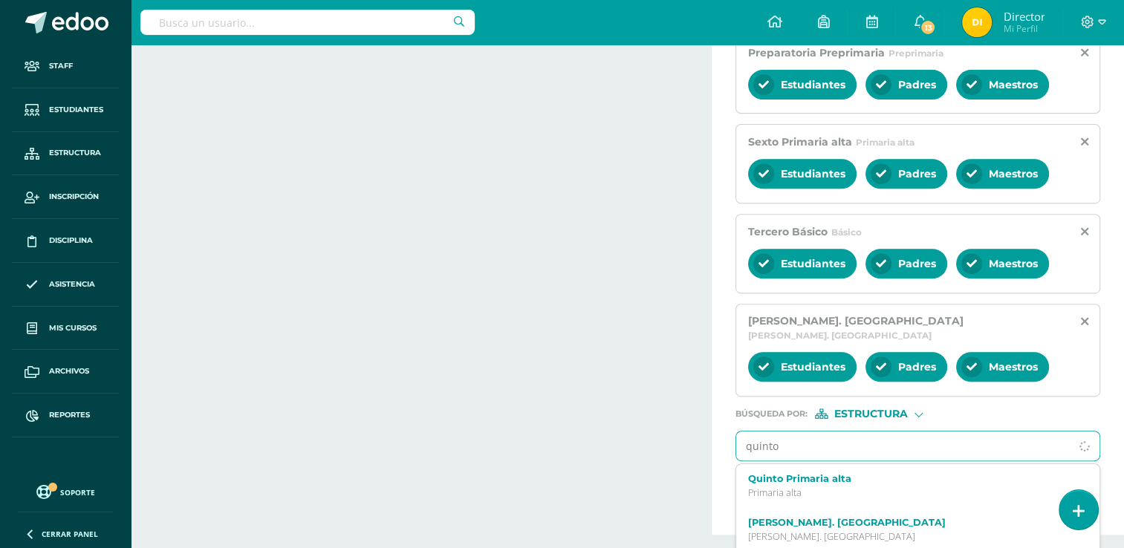
scroll to position [594, 0]
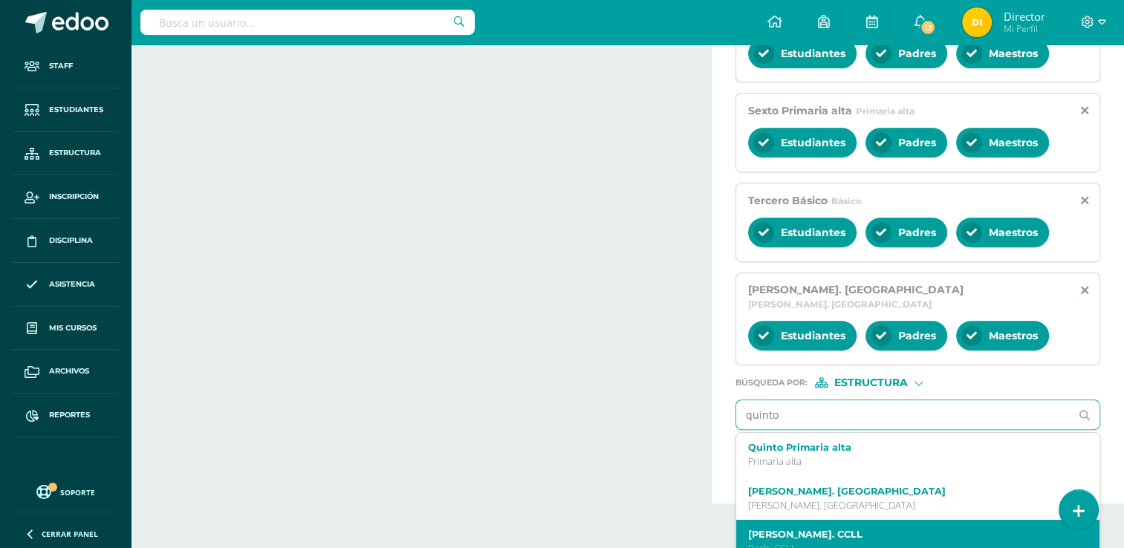
click at [851, 529] on label "[PERSON_NAME]. CCLL" at bounding box center [910, 534] width 325 height 11
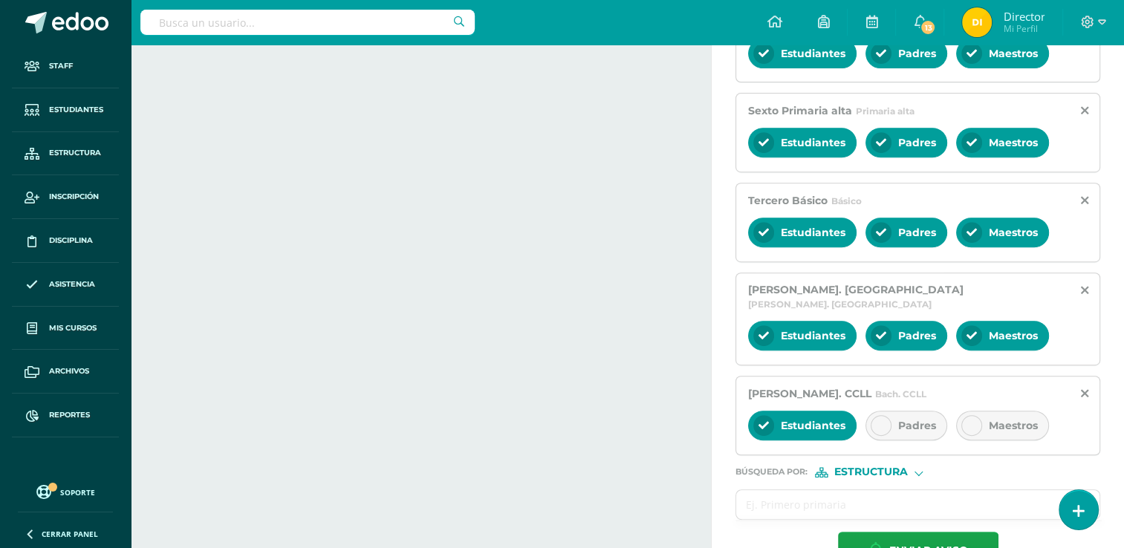
click at [910, 419] on span "Padres" at bounding box center [917, 425] width 38 height 13
click at [981, 411] on div "Maestros" at bounding box center [1002, 426] width 93 height 30
click at [833, 499] on input "text" at bounding box center [903, 504] width 334 height 29
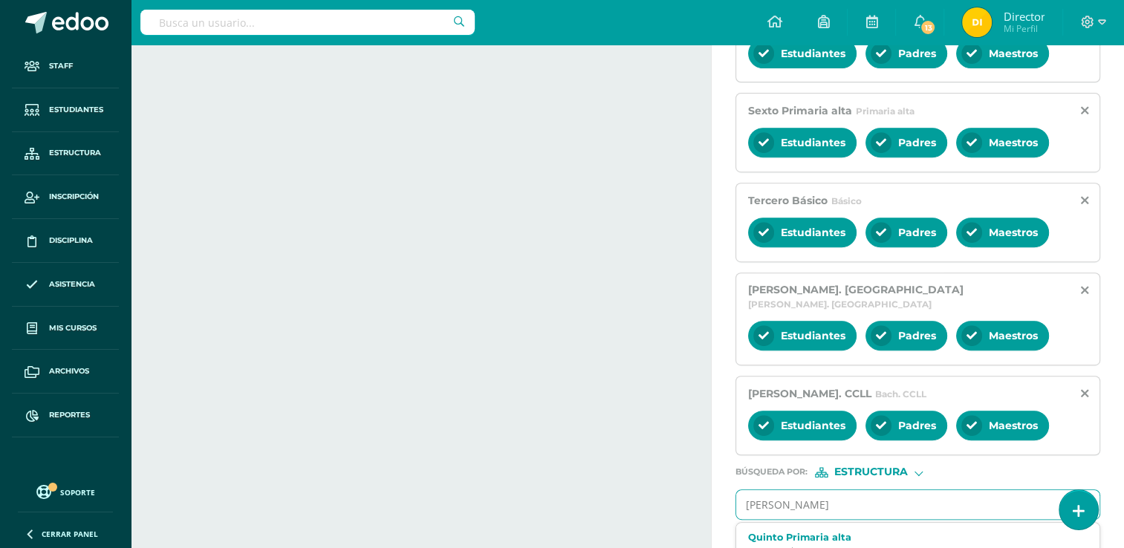
type input "quinto"
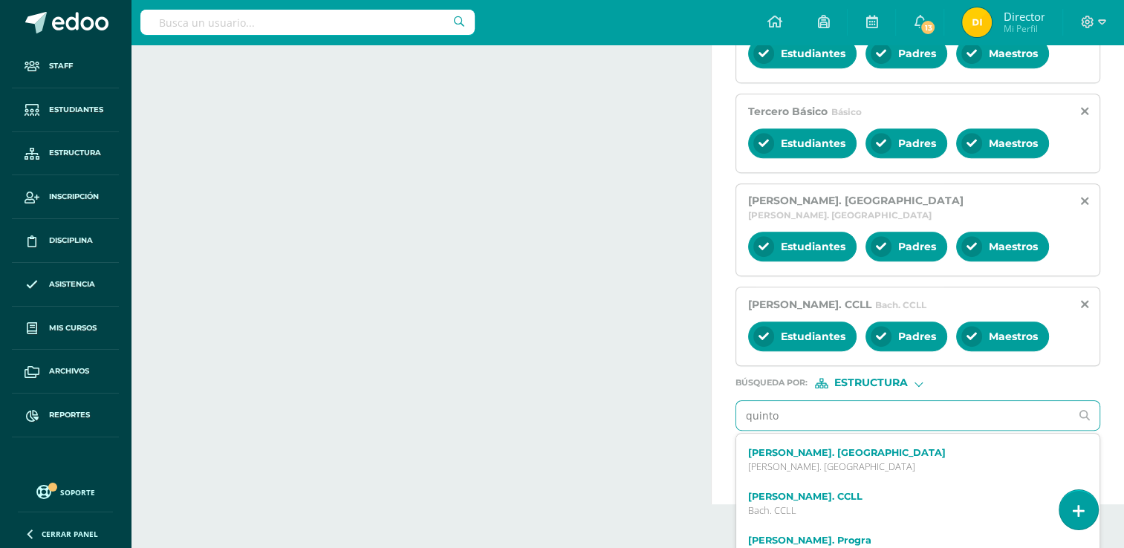
scroll to position [74, 0]
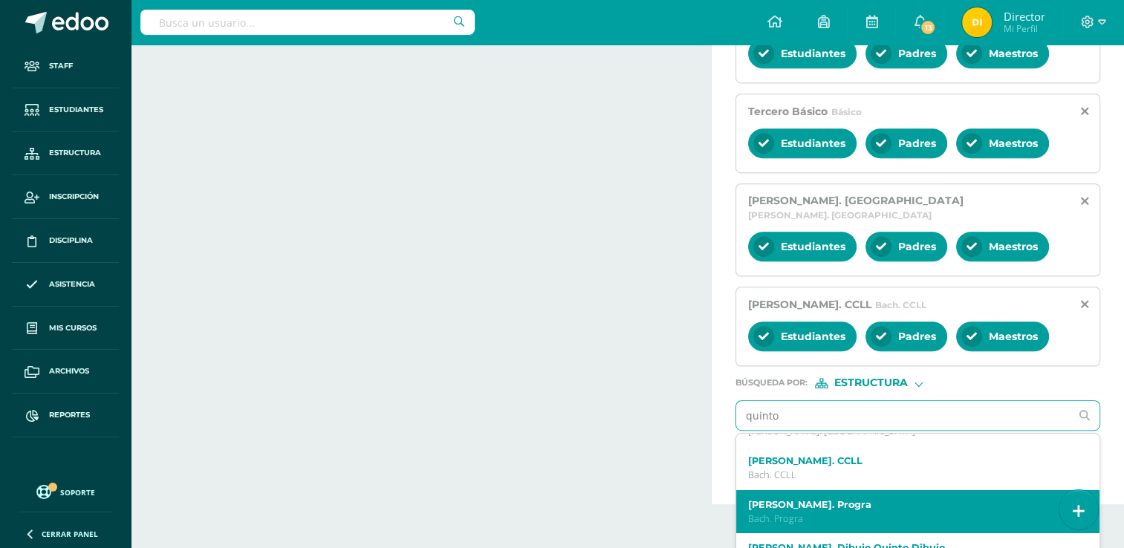
click at [865, 499] on label "[PERSON_NAME]. Progra" at bounding box center [910, 504] width 325 height 11
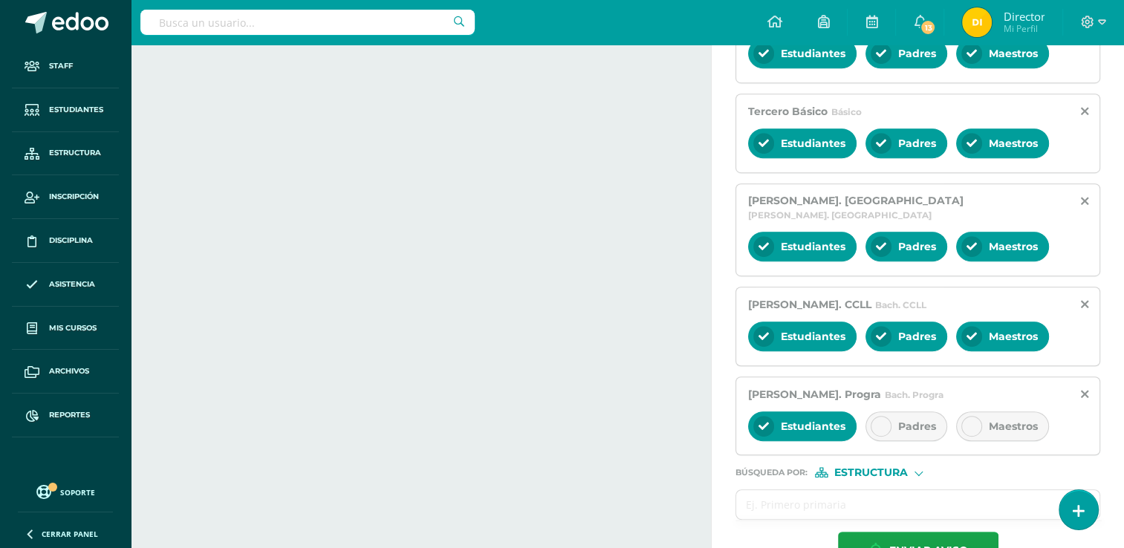
click at [907, 412] on div "Padres" at bounding box center [906, 427] width 82 height 30
click at [978, 416] on div at bounding box center [971, 426] width 21 height 21
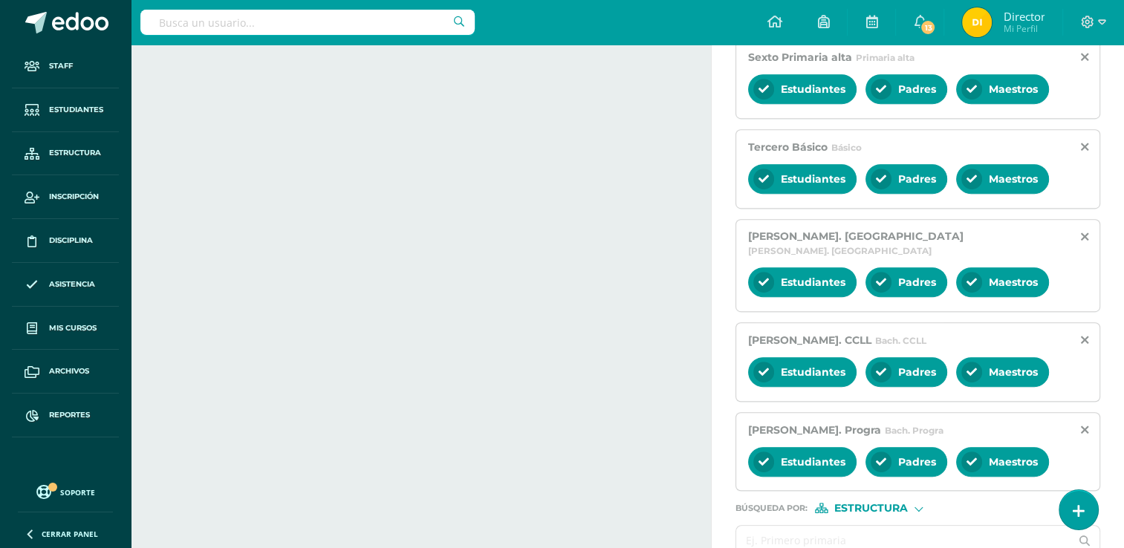
scroll to position [709, 0]
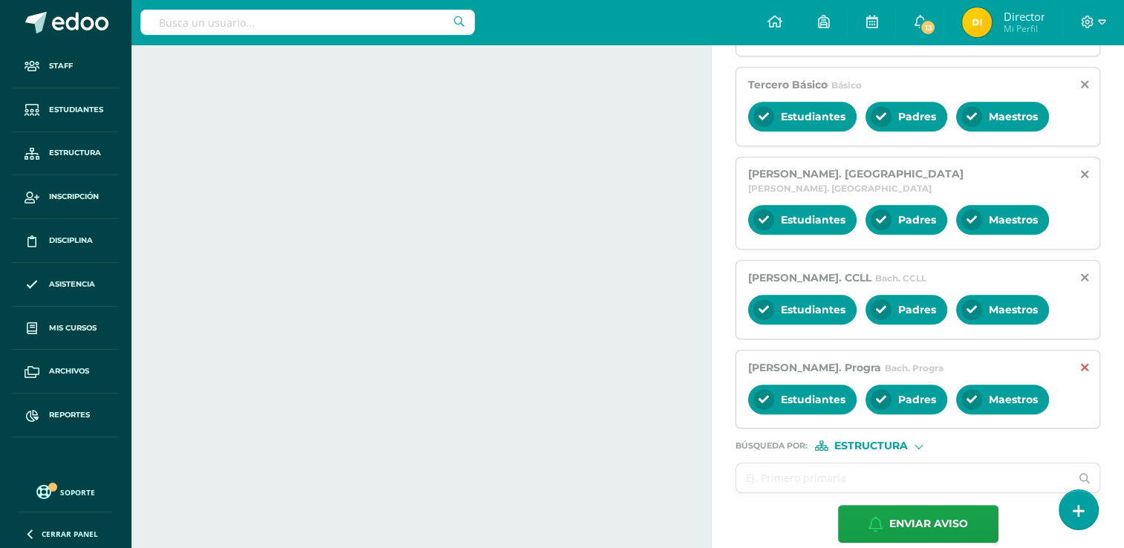
click at [1086, 362] on icon at bounding box center [1084, 368] width 7 height 13
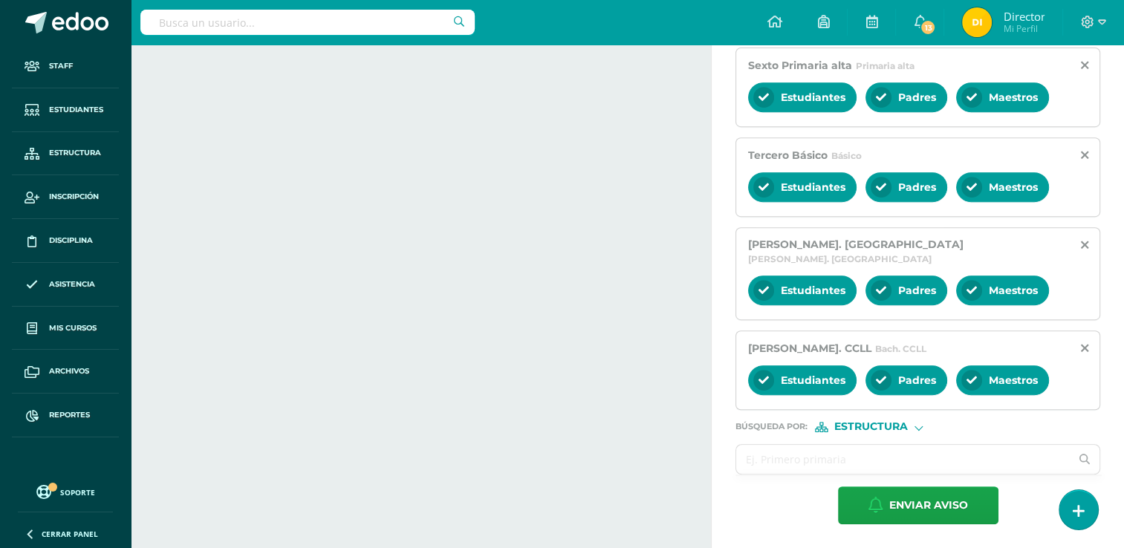
scroll to position [620, 0]
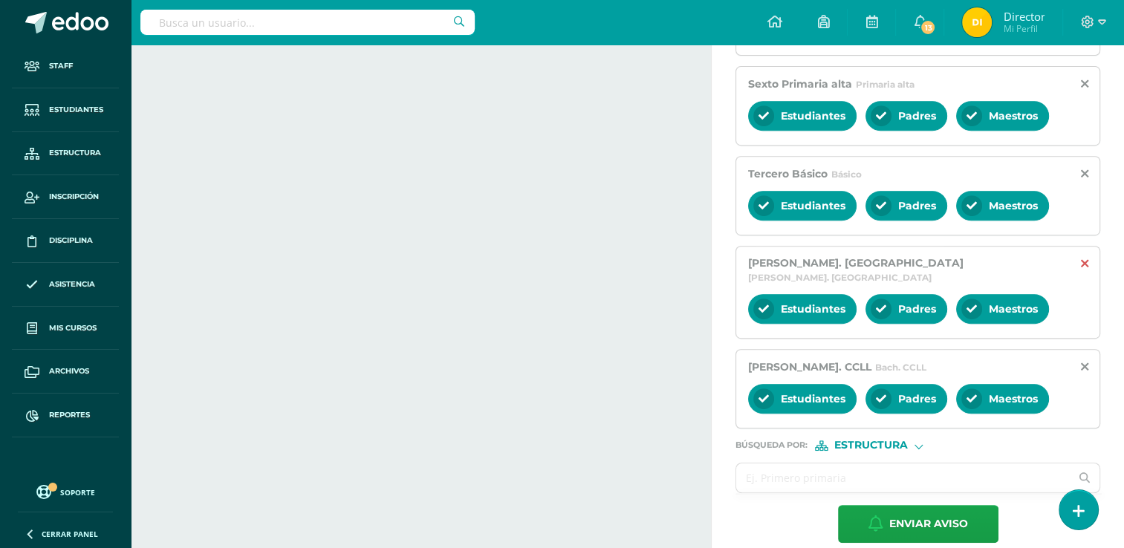
click at [1086, 264] on icon at bounding box center [1084, 264] width 7 height 13
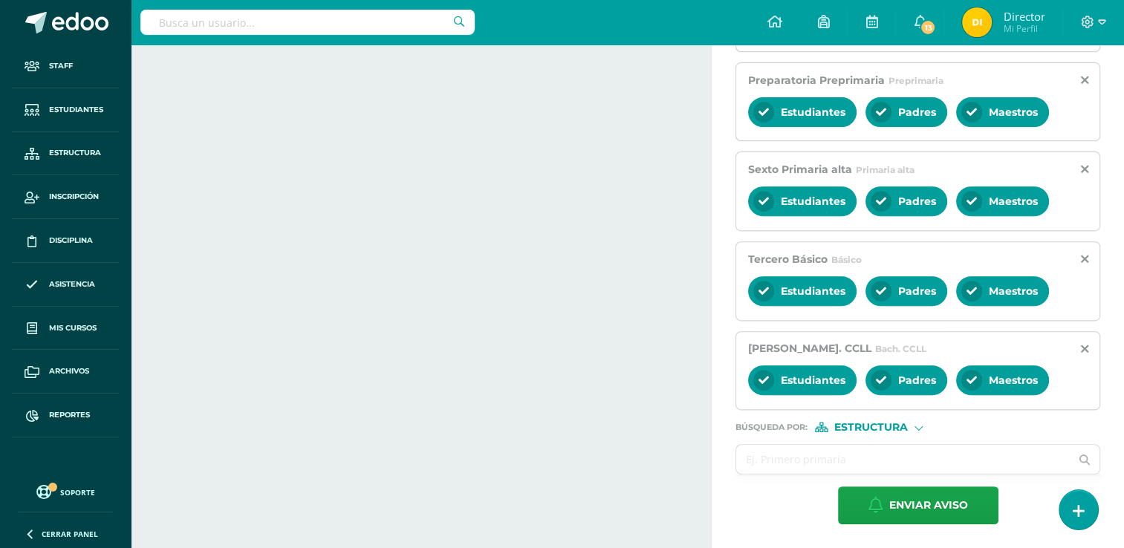
scroll to position [531, 0]
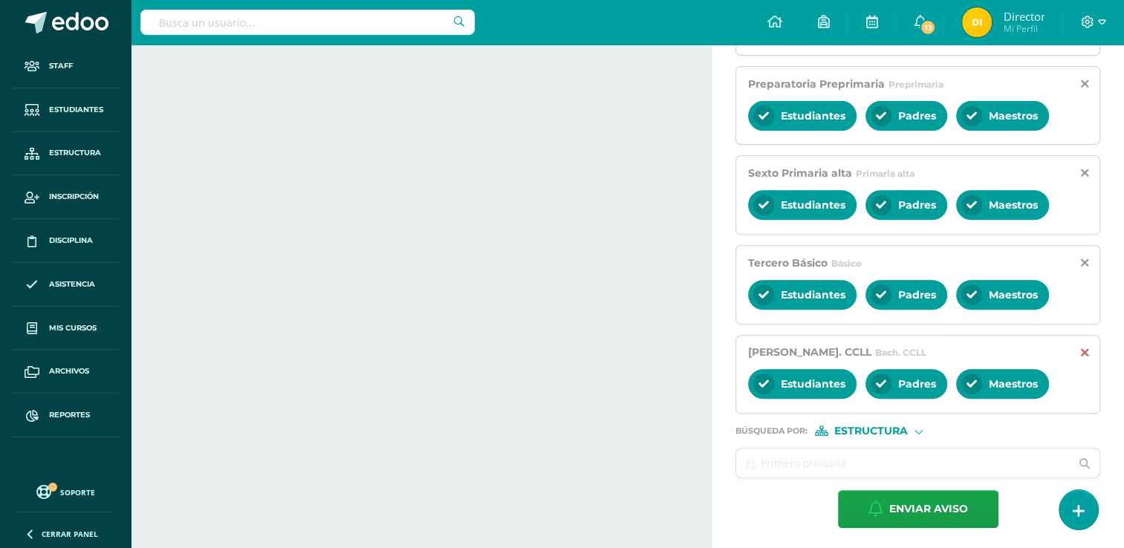
click at [1082, 350] on icon at bounding box center [1084, 353] width 7 height 13
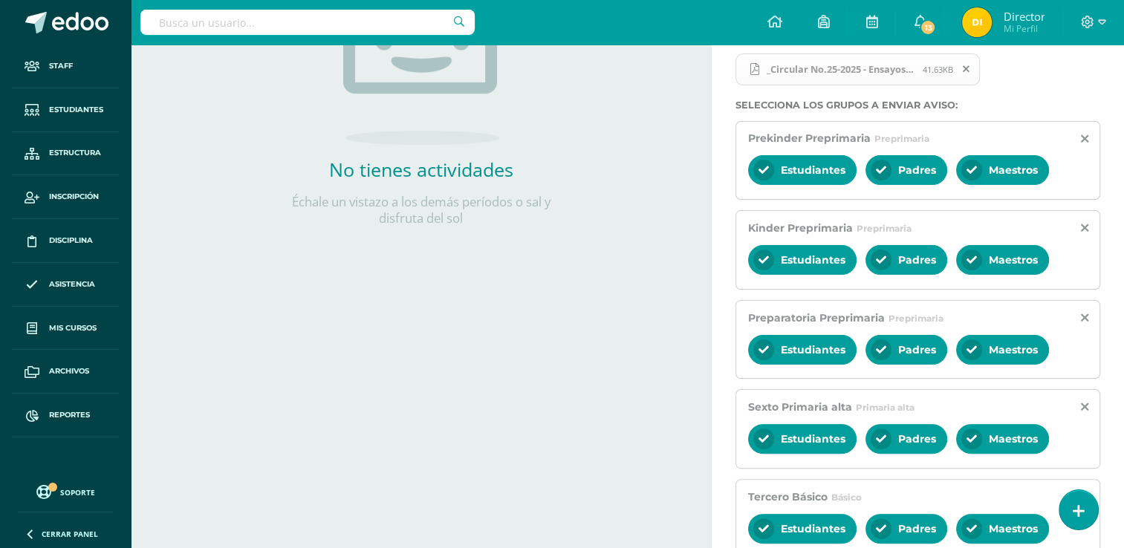
scroll to position [442, 0]
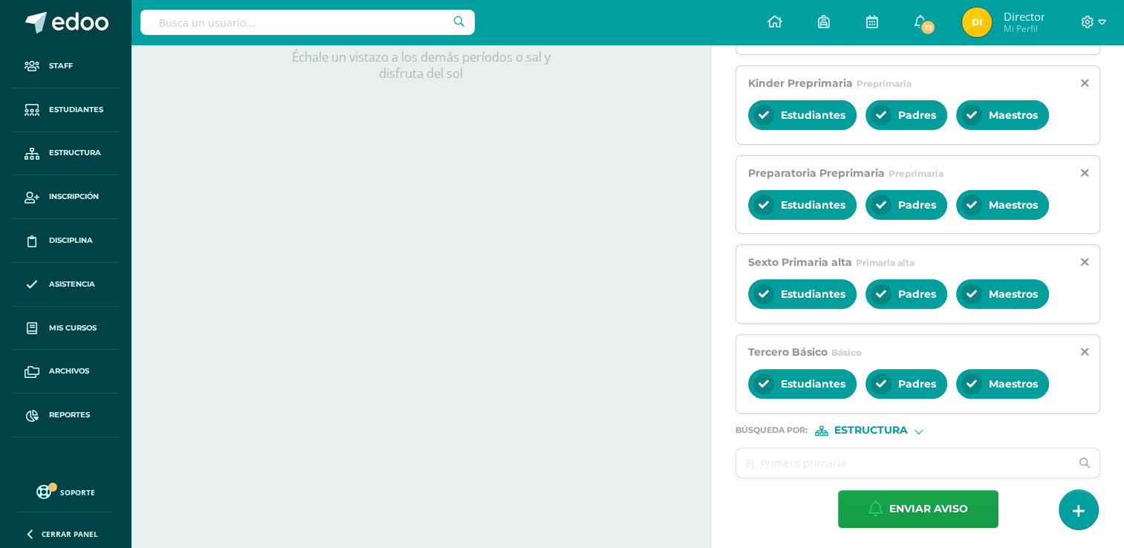
click at [904, 426] on span "Estructura" at bounding box center [871, 430] width 74 height 8
click at [888, 465] on span "Persona" at bounding box center [876, 466] width 53 height 8
click at [839, 458] on input "text" at bounding box center [903, 463] width 334 height 29
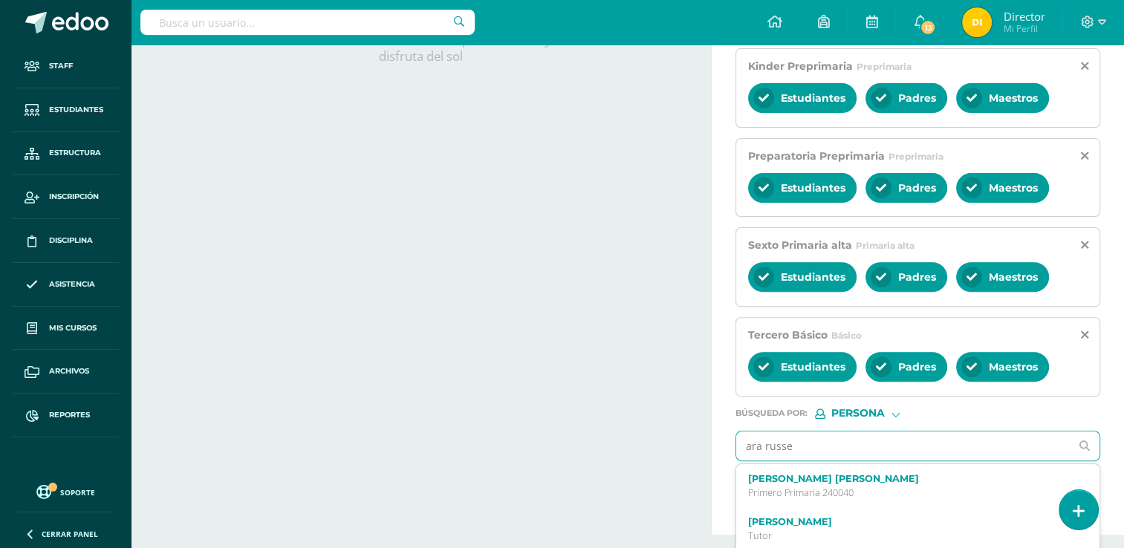
scroll to position [504, 0]
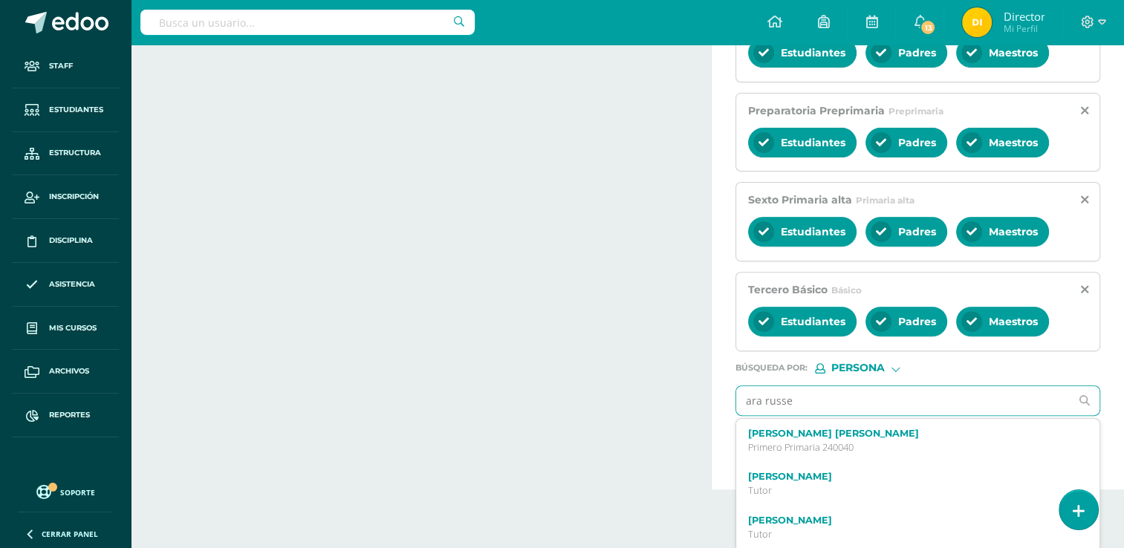
type input "[PERSON_NAME]"
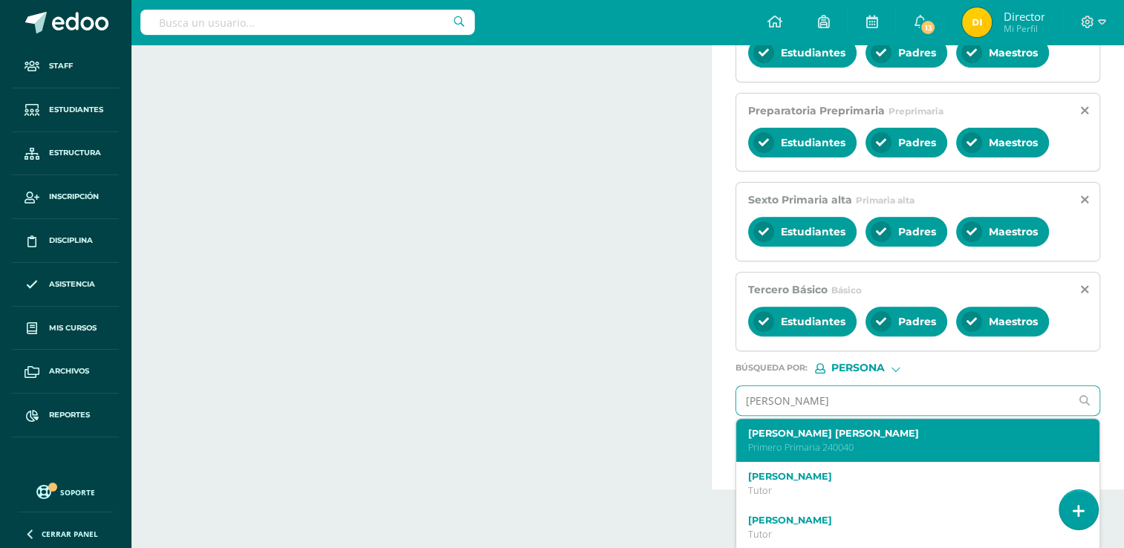
click at [858, 450] on div "[PERSON_NAME] [PERSON_NAME] Primero Primaria 240040" at bounding box center [917, 441] width 363 height 44
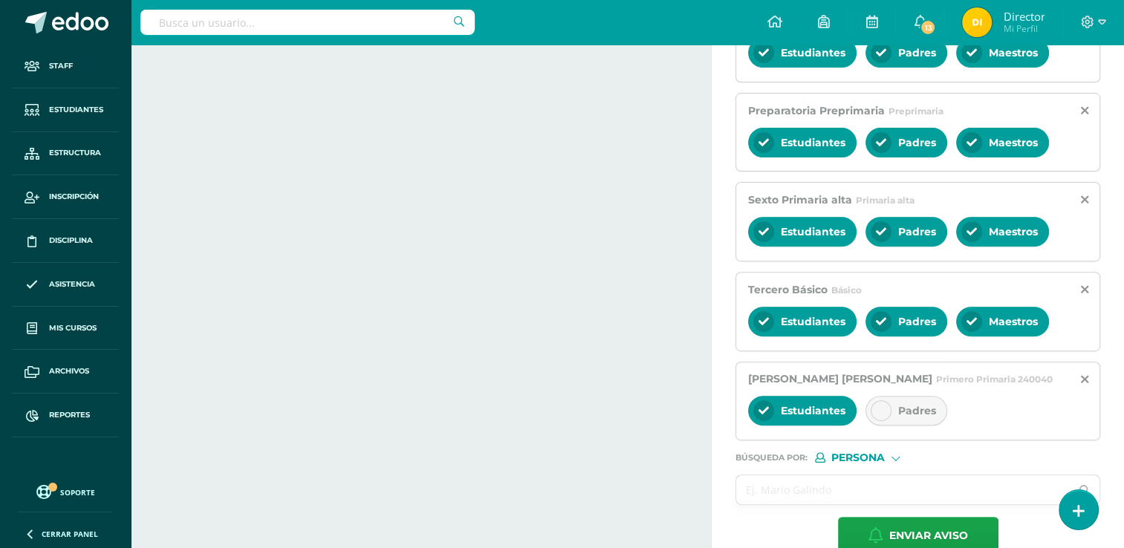
click at [889, 407] on div at bounding box center [881, 410] width 21 height 21
click at [841, 484] on input "text" at bounding box center [903, 489] width 334 height 29
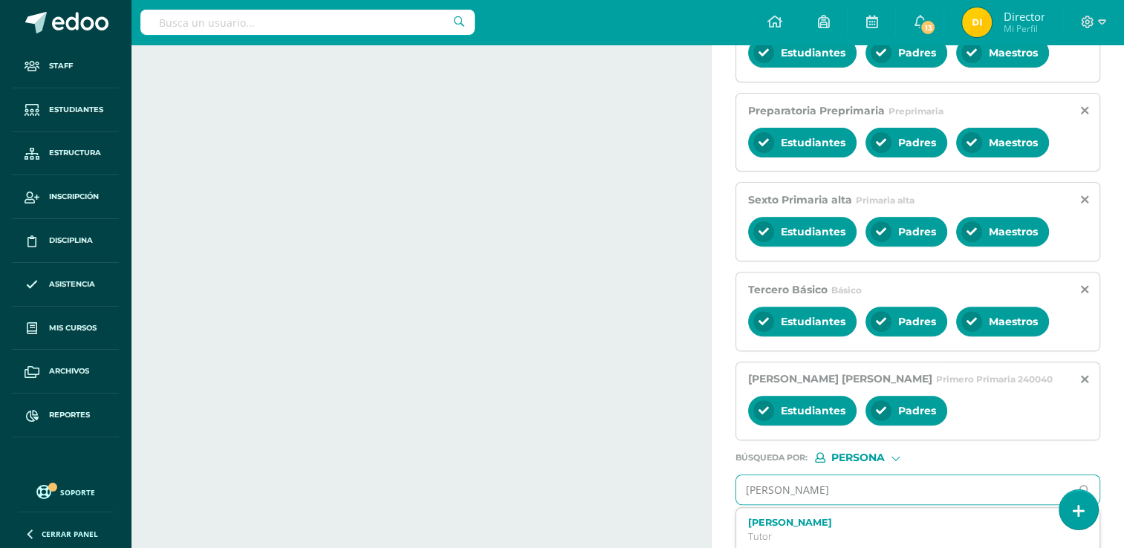
type input "[PERSON_NAME]"
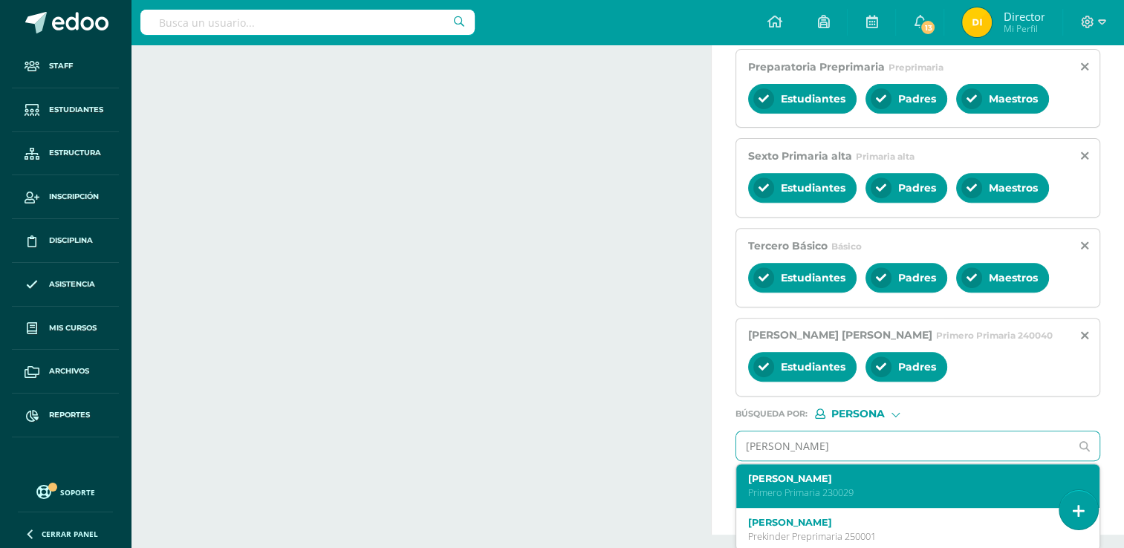
click at [889, 480] on div "[PERSON_NAME] Primero Primaria 230029" at bounding box center [910, 486] width 325 height 26
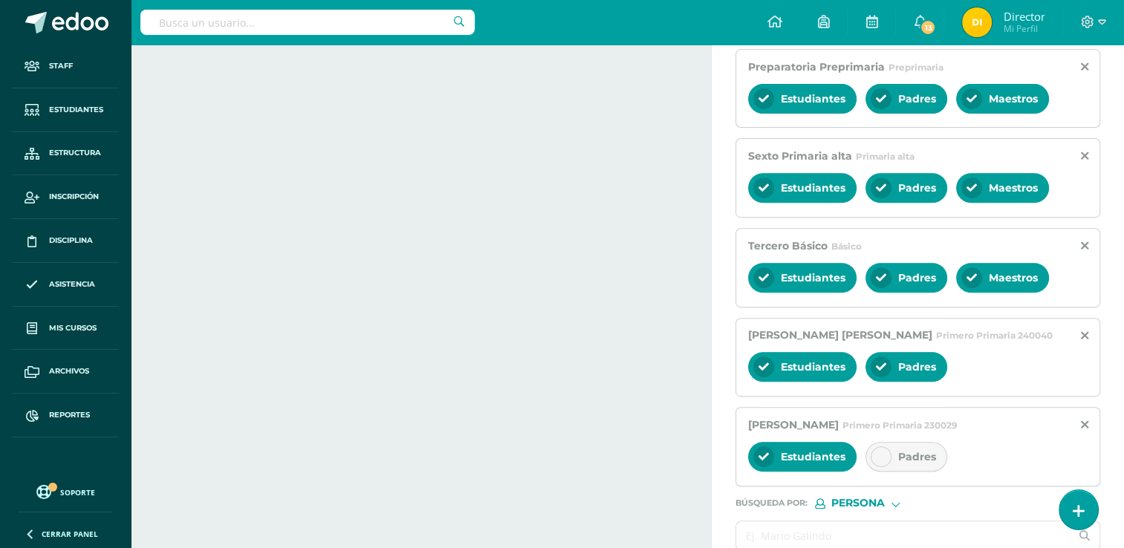
click at [907, 453] on span "Padres" at bounding box center [917, 456] width 38 height 13
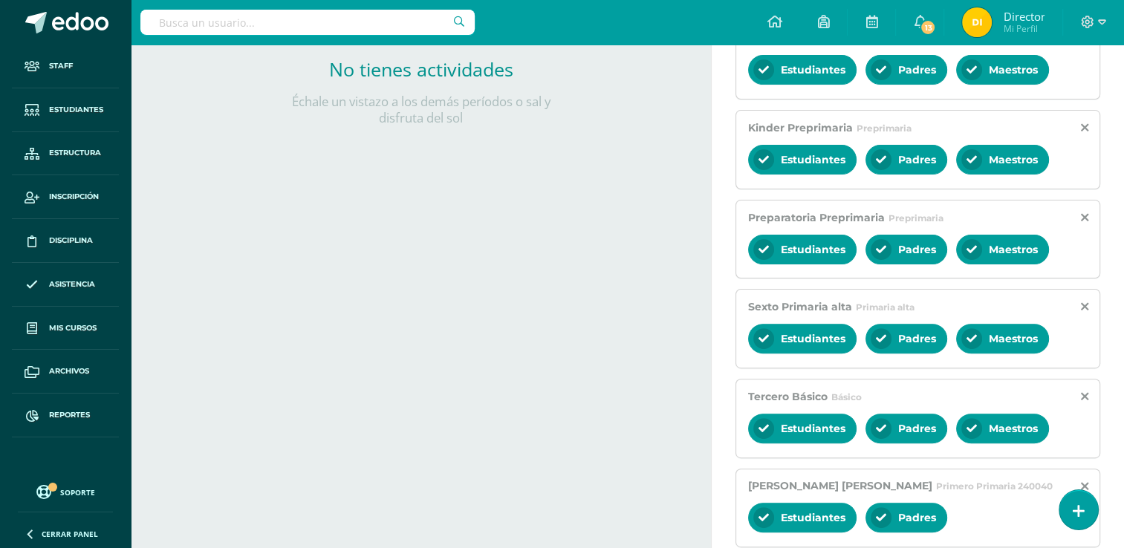
scroll to position [620, 0]
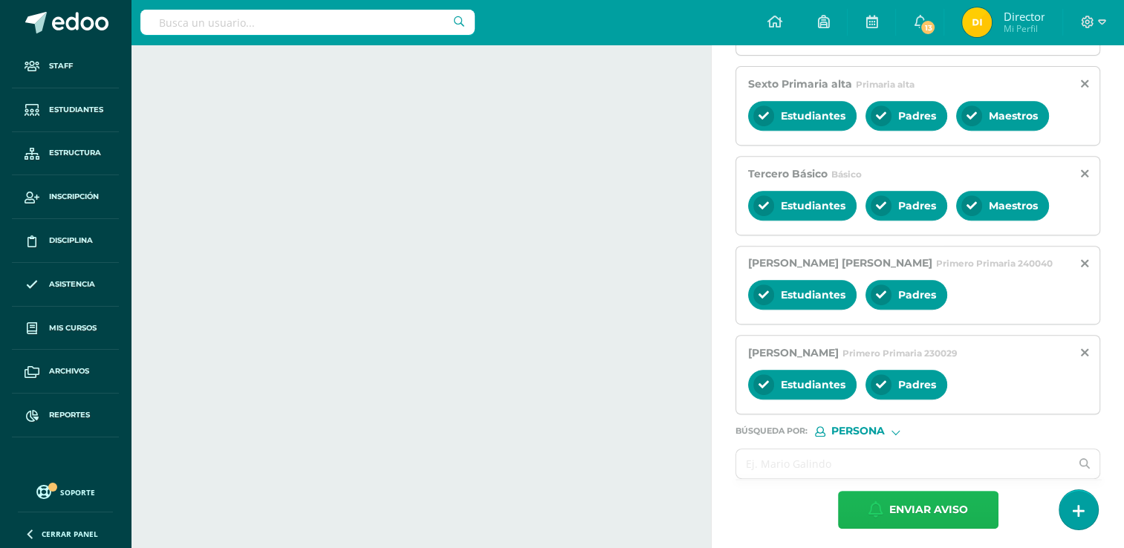
click at [920, 513] on span "Enviar aviso" at bounding box center [928, 510] width 79 height 36
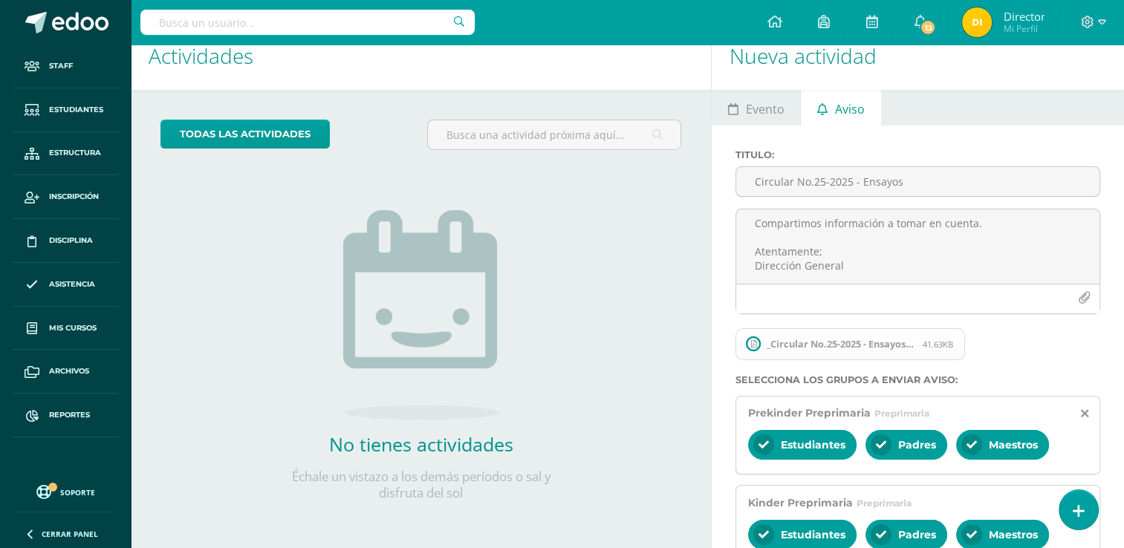
scroll to position [0, 0]
